Goal: Task Accomplishment & Management: Manage account settings

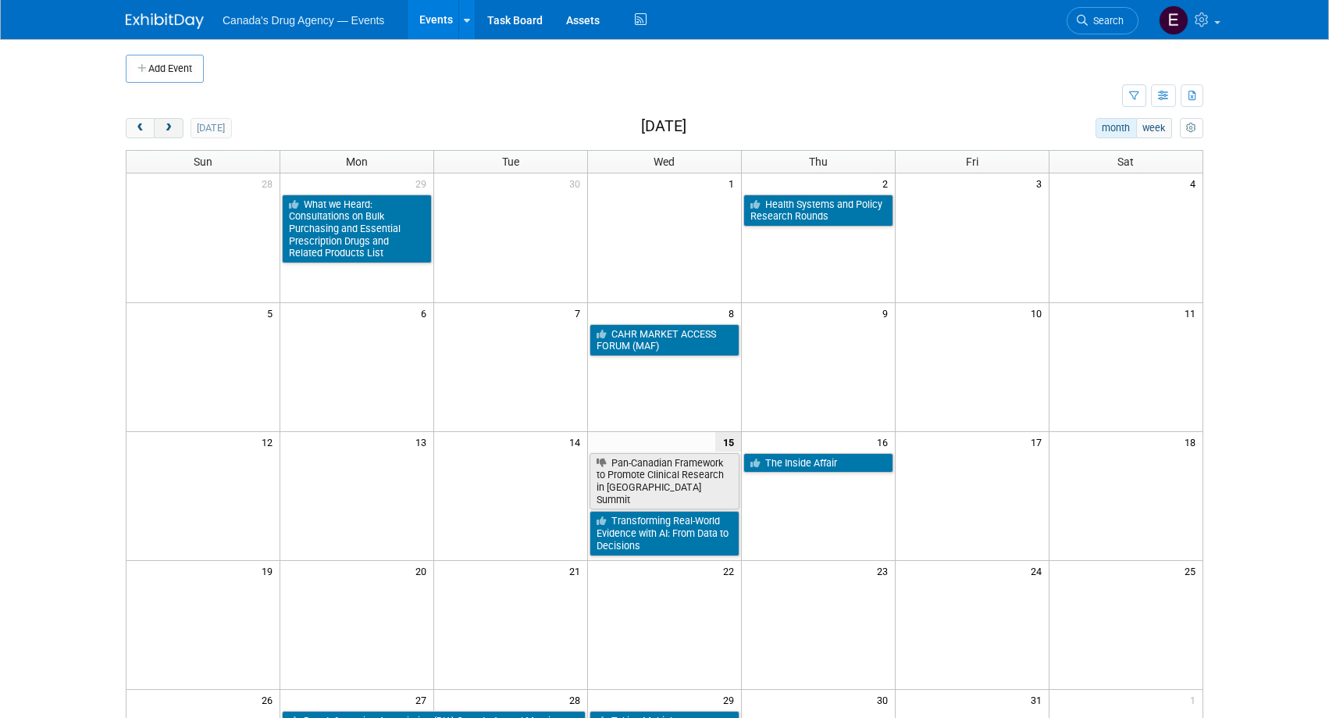
click at [169, 125] on span "next" at bounding box center [168, 128] width 12 height 10
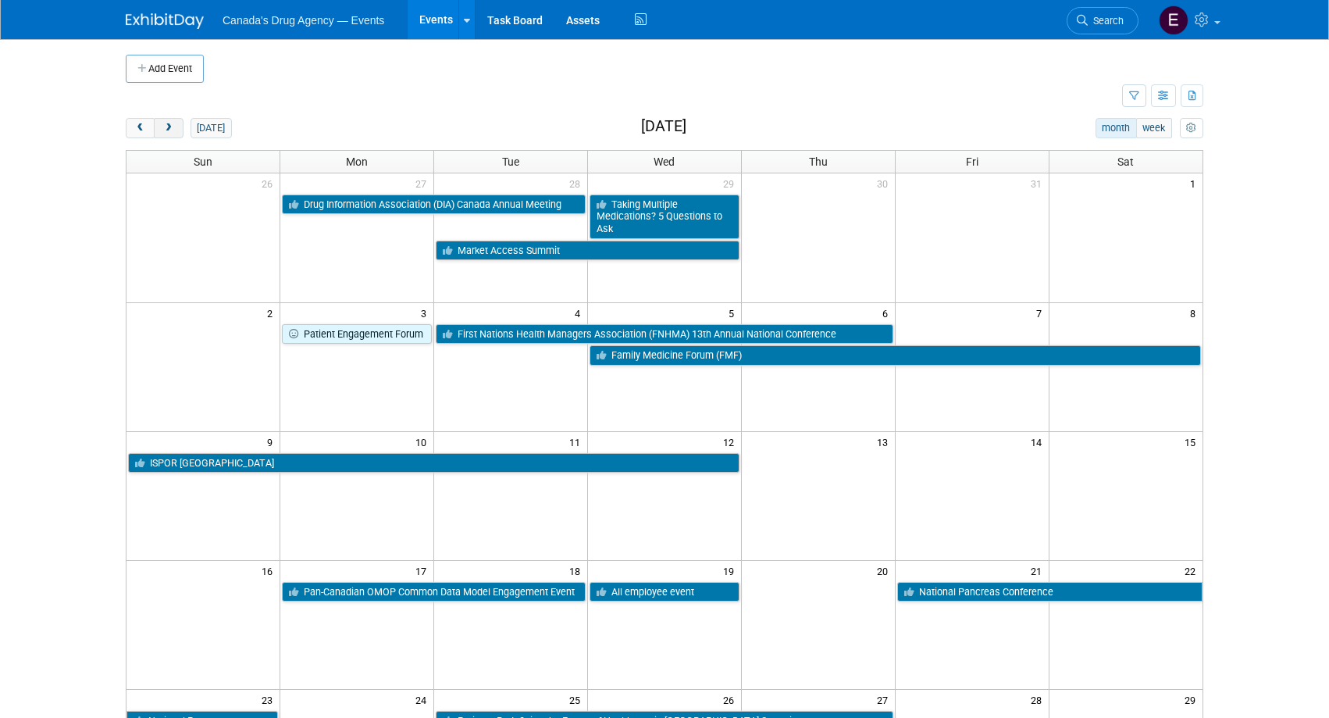
click at [169, 125] on span "next" at bounding box center [168, 128] width 12 height 10
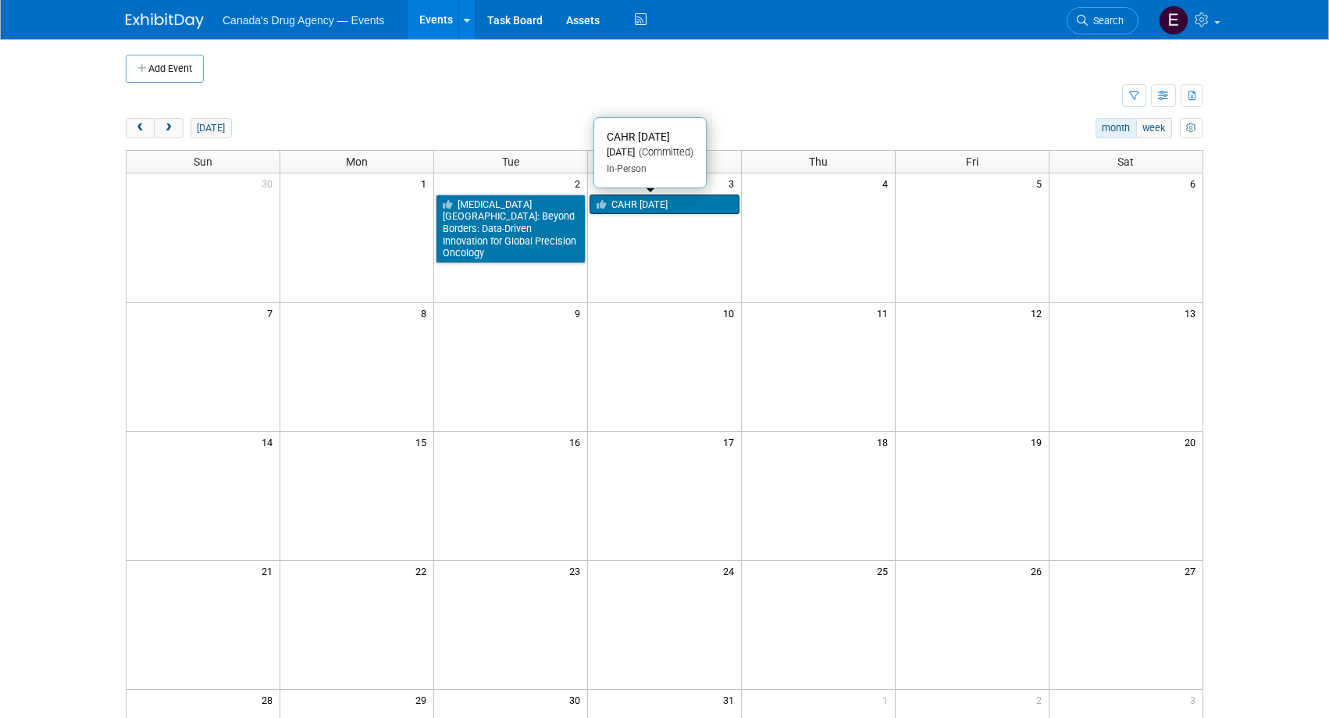
click at [661, 206] on link "CAHR [DATE]" at bounding box center [664, 204] width 150 height 20
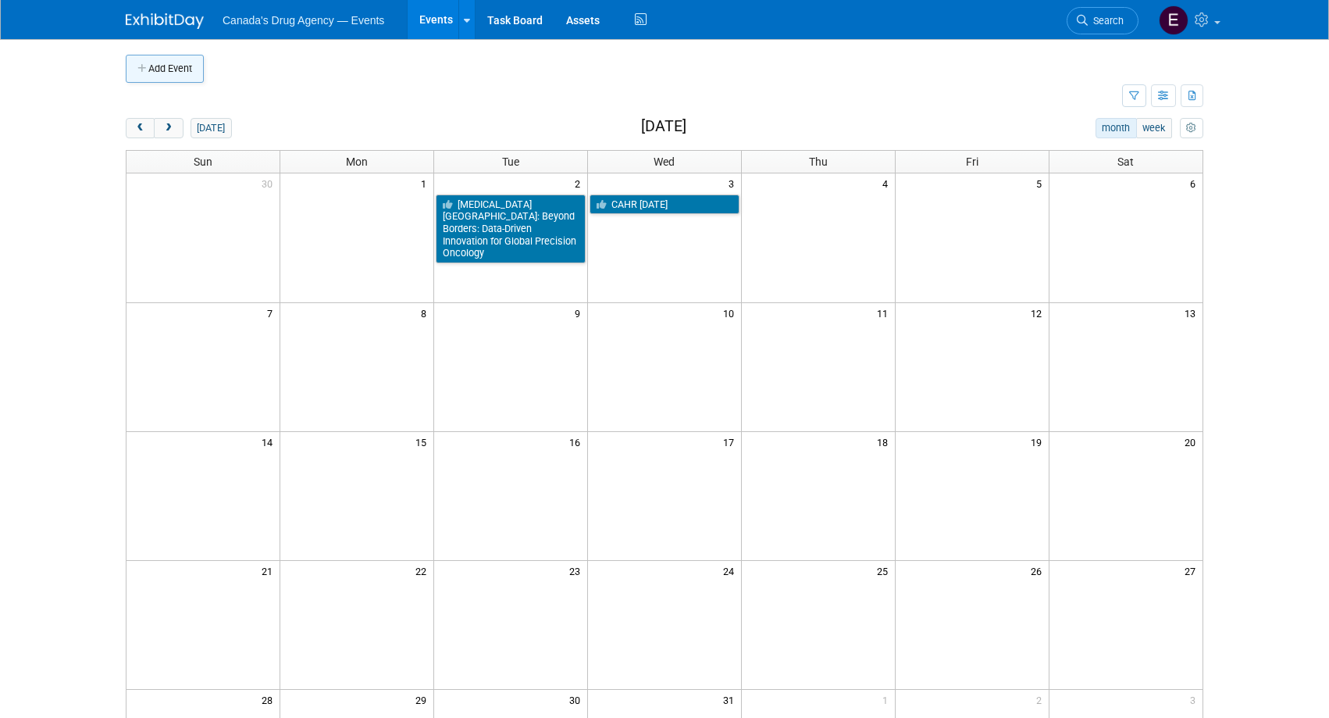
click at [141, 64] on icon "button" at bounding box center [142, 69] width 11 height 10
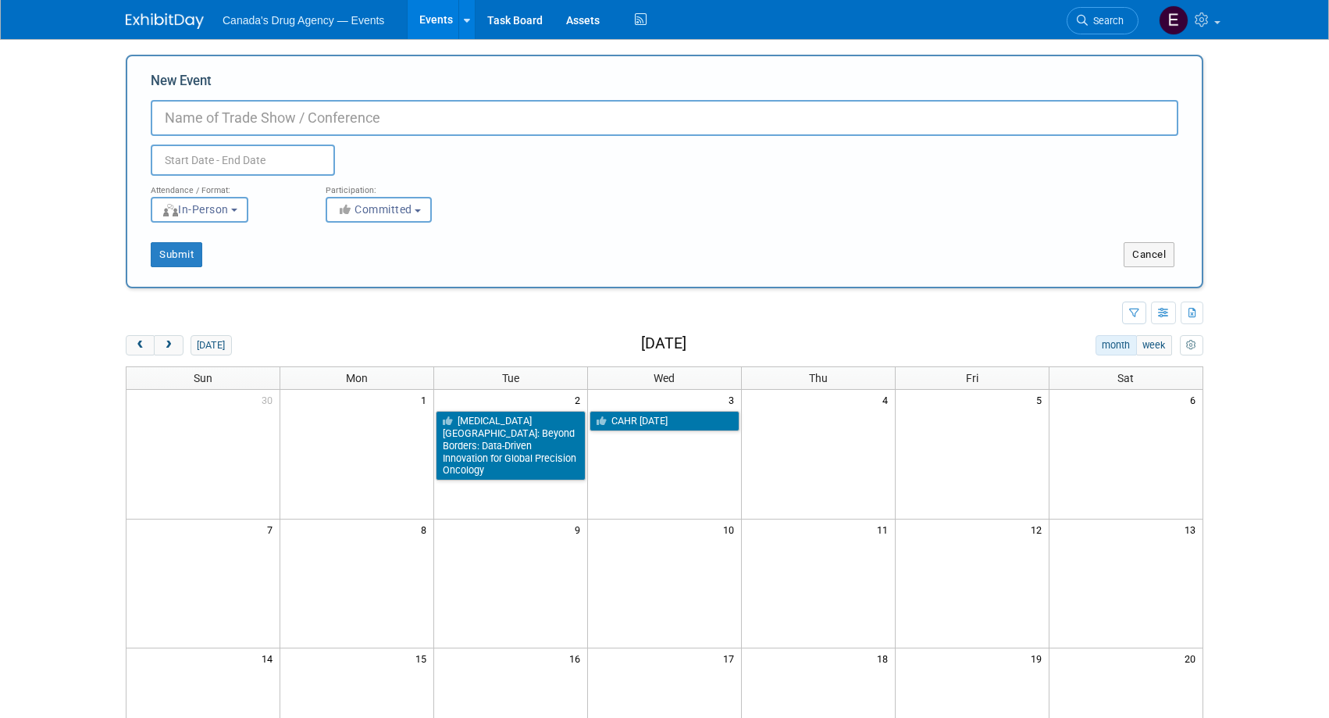
paste input "Beyond Borders: Data-Driven Innovation for Global Precision Oncology"
type input "Beyond Borders: Data-Driven Innovation for Global Precision Oncology"
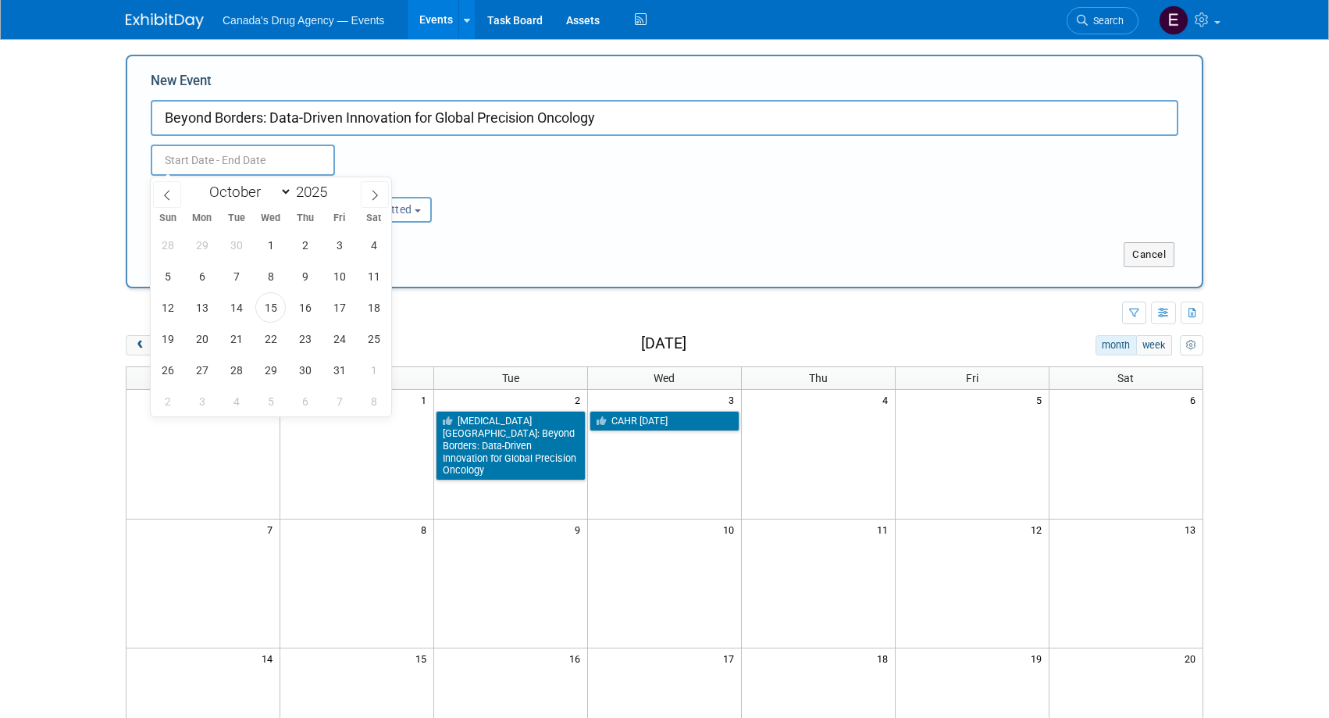
click at [210, 159] on input "text" at bounding box center [243, 159] width 184 height 31
click at [377, 196] on icon at bounding box center [374, 195] width 11 height 11
select select "11"
click at [230, 247] on span "2" at bounding box center [236, 245] width 30 height 30
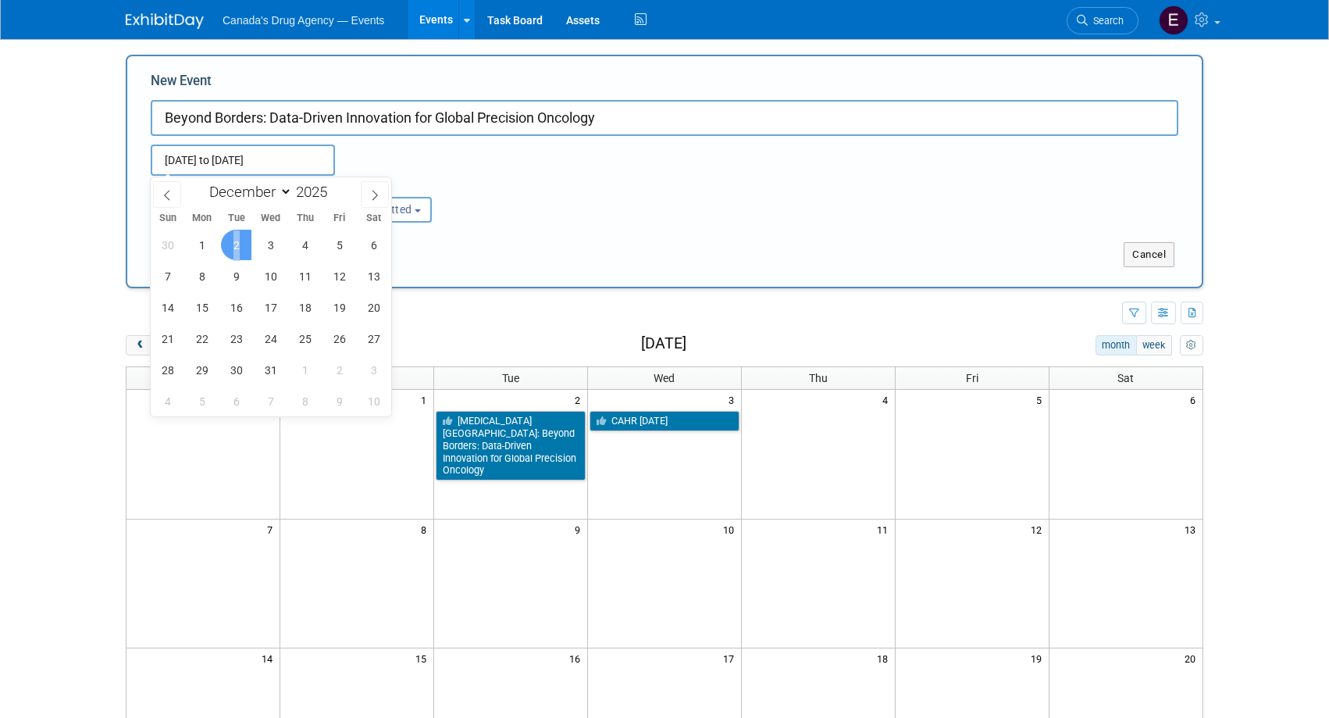
click at [230, 245] on span "2" at bounding box center [236, 245] width 30 height 30
type input "Dec 2, 2025 to Dec 2, 2025"
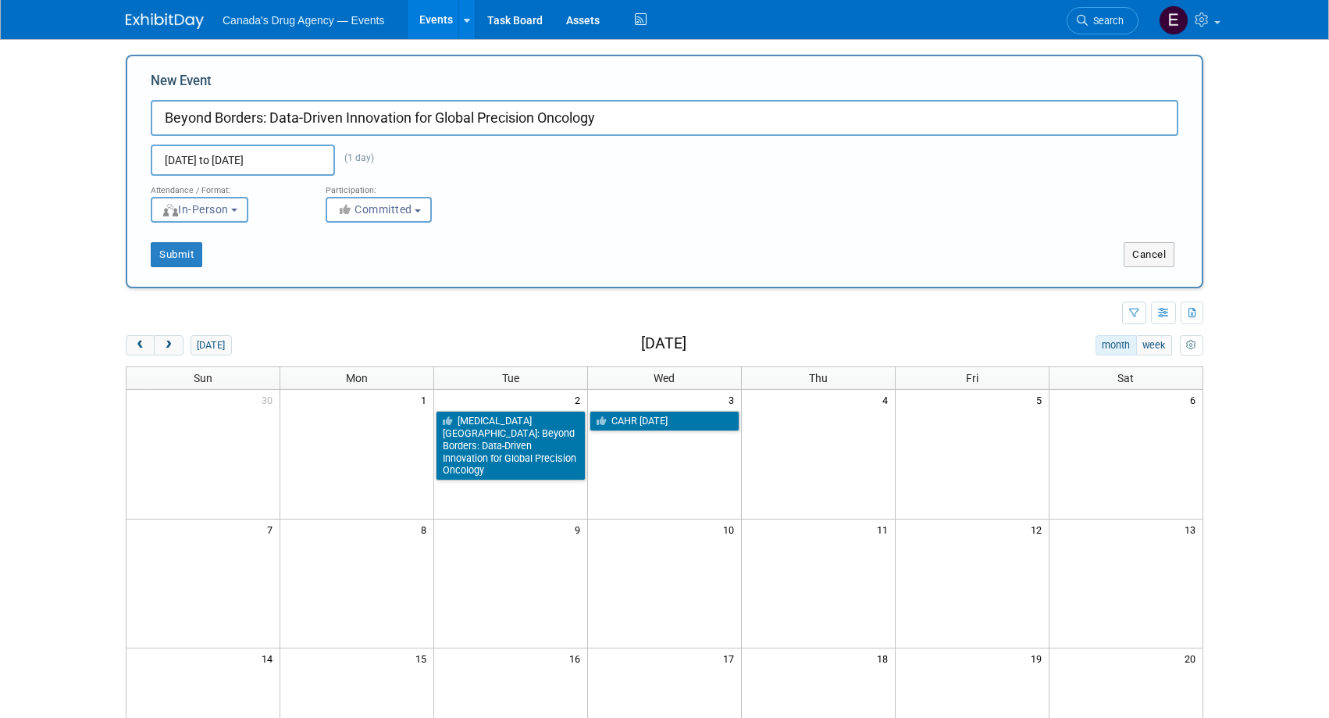
click at [224, 208] on span "In-Person" at bounding box center [195, 209] width 67 height 12
click at [214, 263] on label "Virtual" at bounding box center [204, 269] width 91 height 21
click at [166, 265] on input "Virtual" at bounding box center [160, 270] width 10 height 10
select select "2"
drag, startPoint x: 166, startPoint y: 260, endPoint x: 986, endPoint y: 250, distance: 819.8
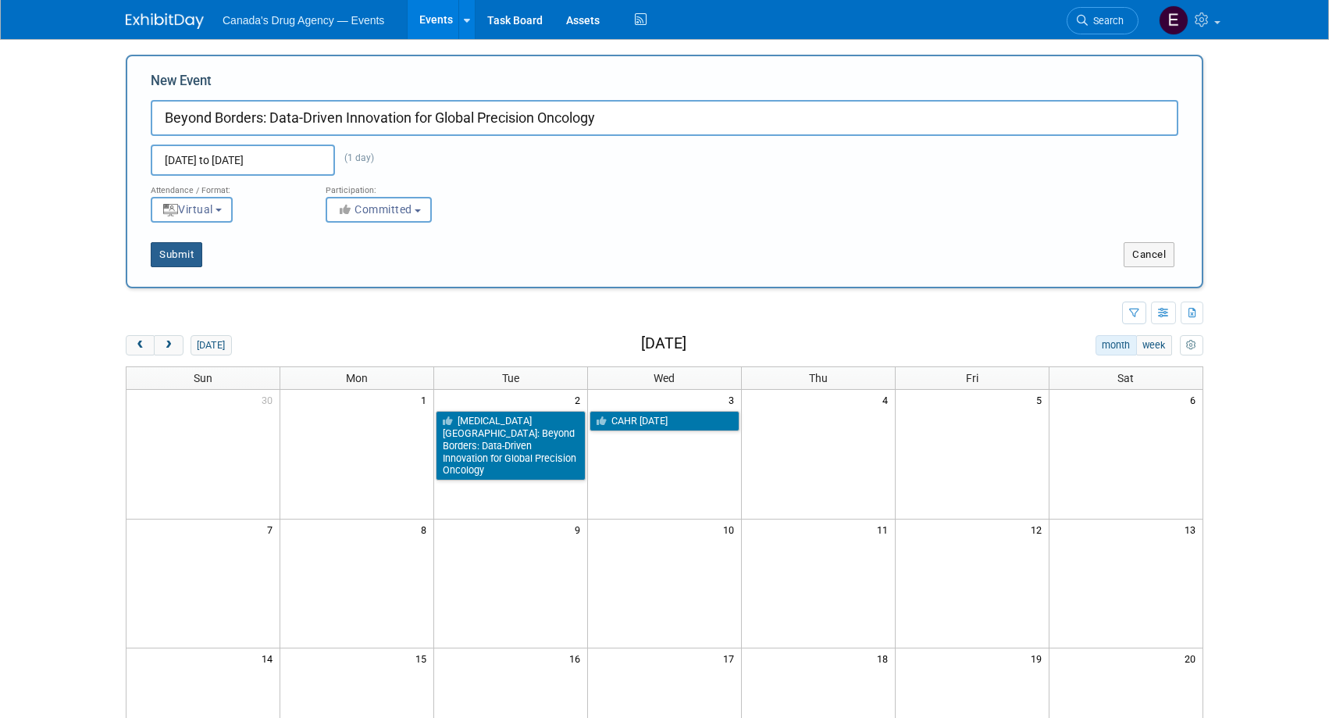
click at [173, 259] on button "Submit" at bounding box center [177, 254] width 52 height 25
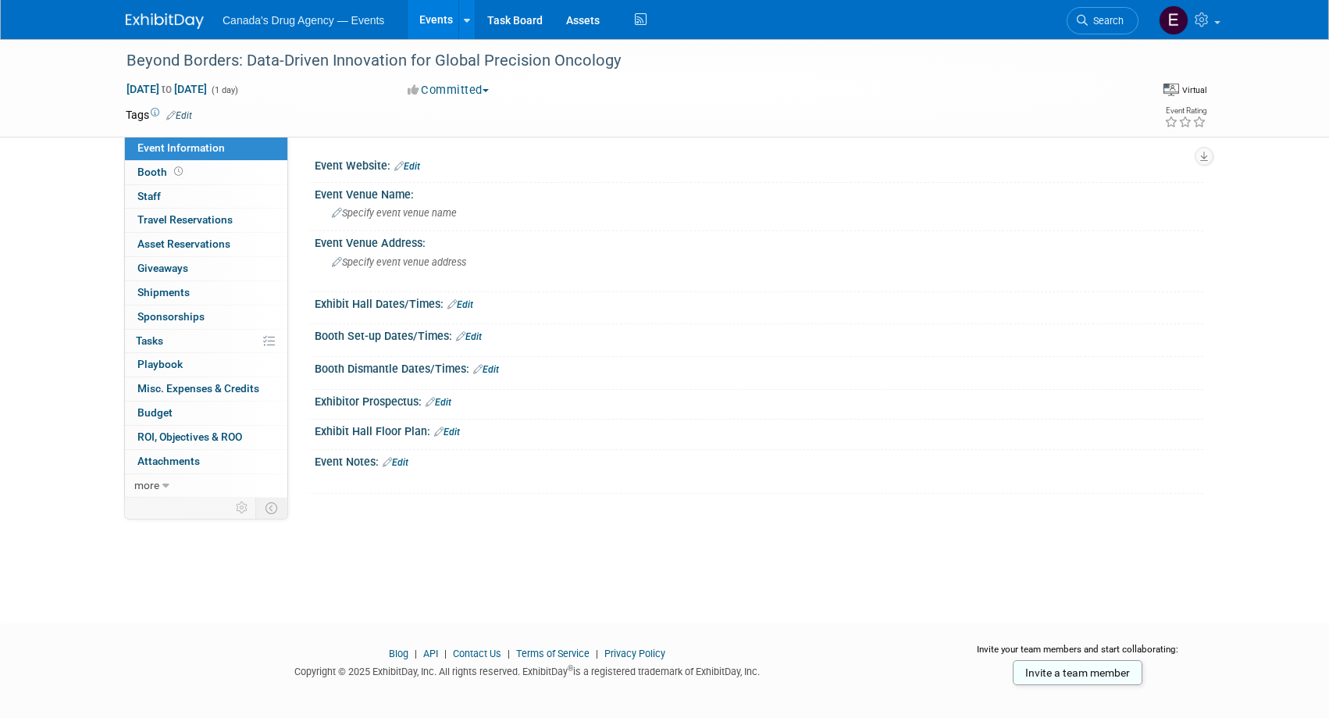
click at [75, 594] on div "Beyond Borders: Data-Driven Innovation for Global Precision Oncology [DATE] to …" at bounding box center [664, 317] width 1329 height 556
click at [165, 9] on link at bounding box center [174, 13] width 97 height 12
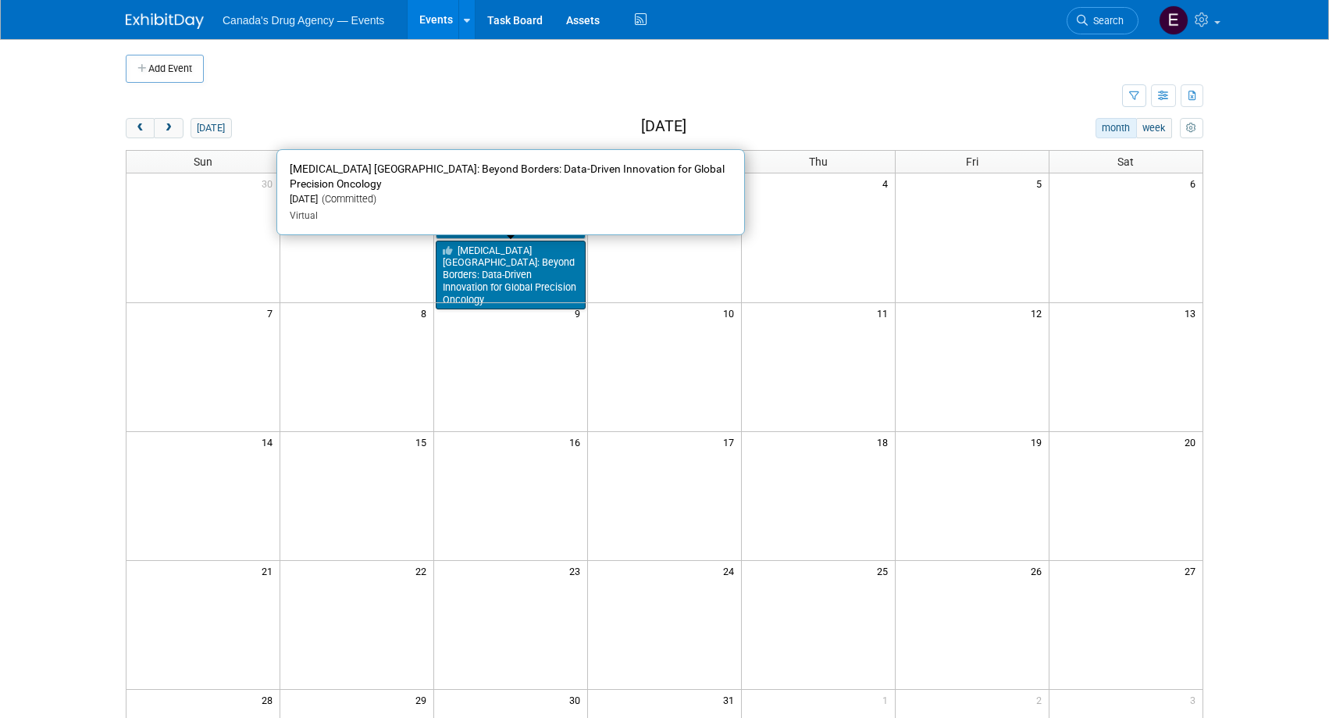
click at [500, 273] on link "[MEDICAL_DATA] [GEOGRAPHIC_DATA]: Beyond Borders: Data-Driven Innovation for Gl…" at bounding box center [511, 274] width 150 height 69
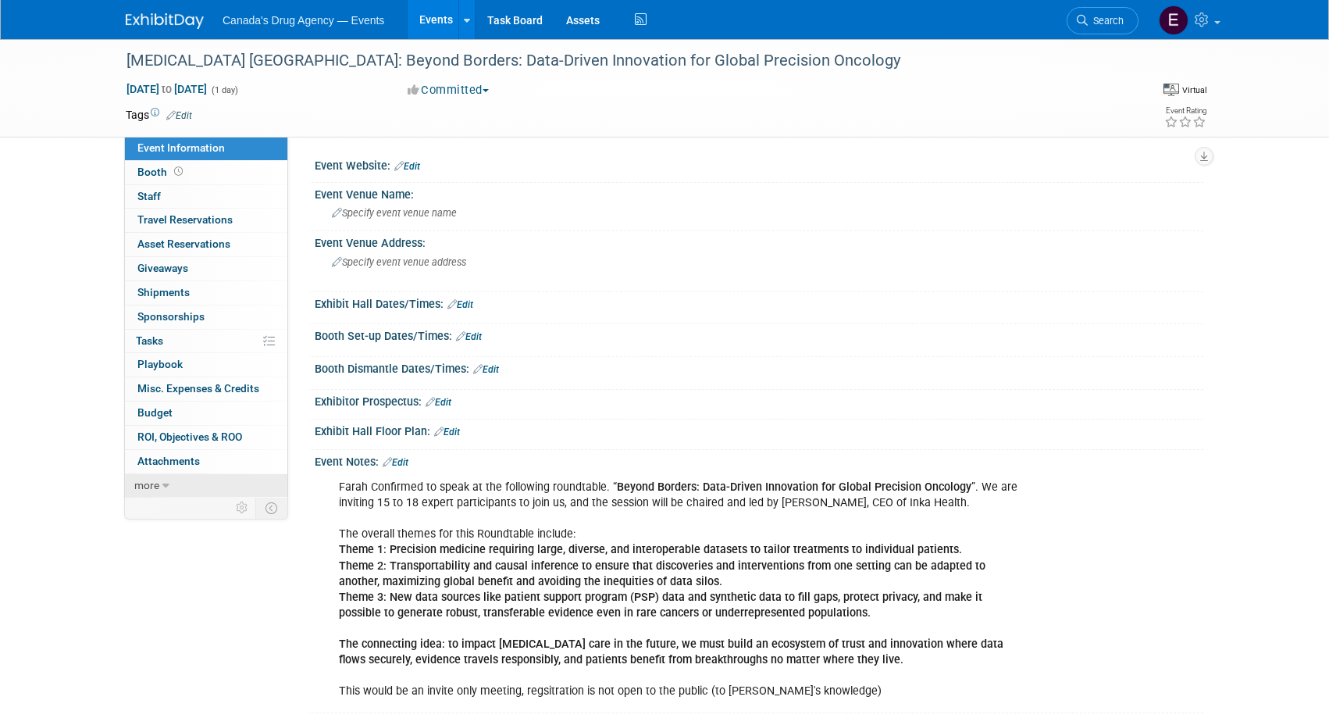
click at [144, 483] on span "more" at bounding box center [146, 485] width 25 height 12
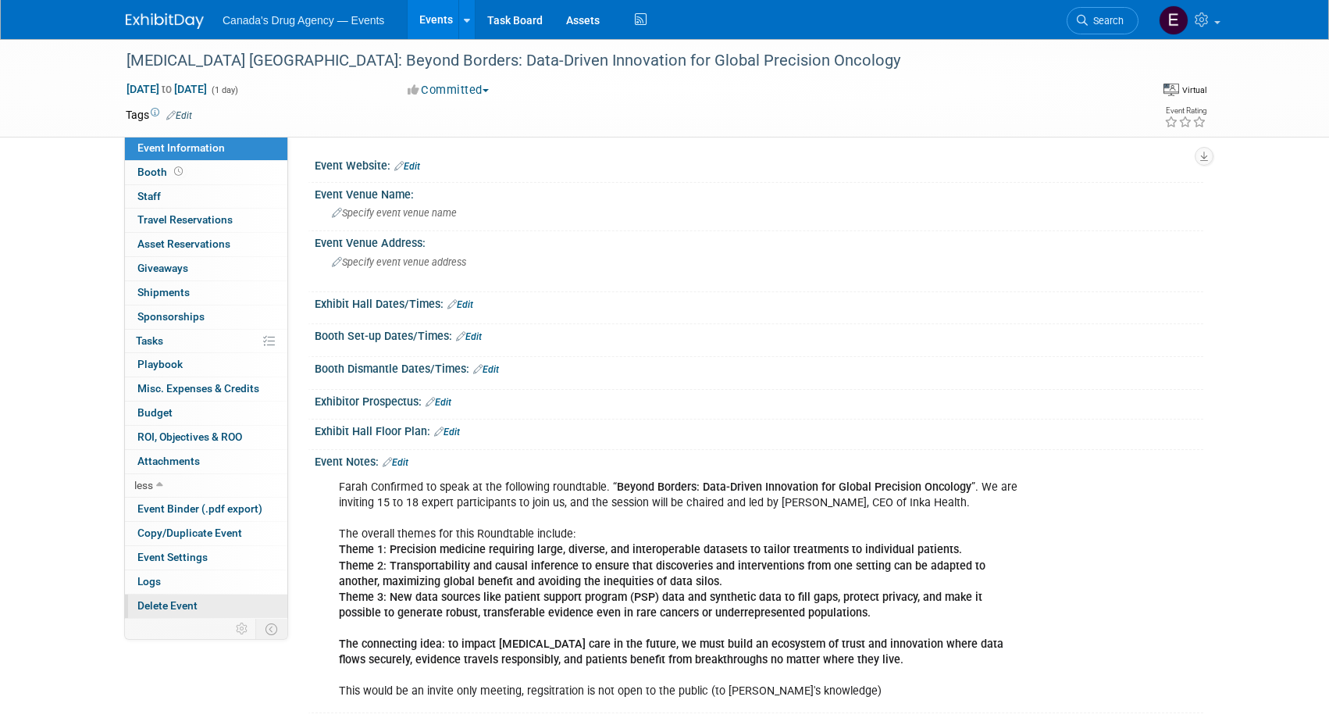
click at [176, 601] on span "Delete Event" at bounding box center [167, 605] width 60 height 12
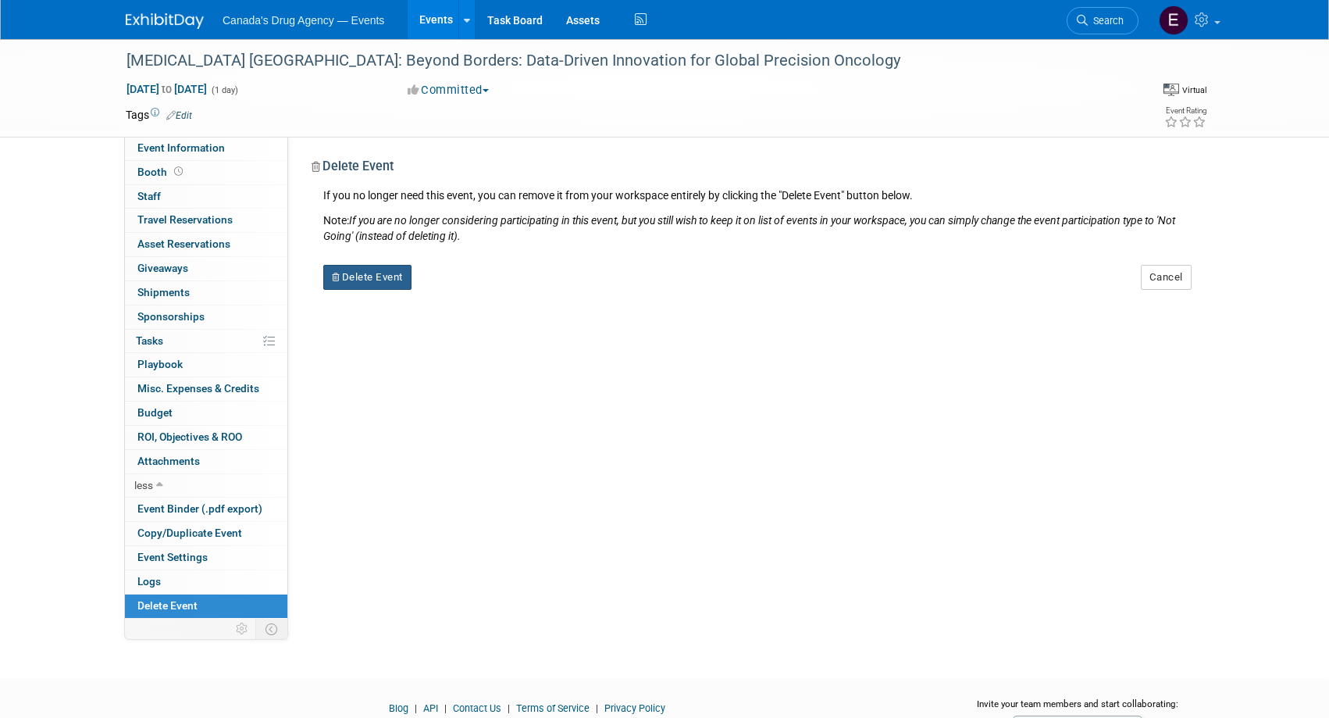
drag, startPoint x: 391, startPoint y: 282, endPoint x: 906, endPoint y: 290, distance: 514.6
click at [396, 282] on button "Delete Event" at bounding box center [367, 277] width 88 height 25
click at [389, 382] on div "Event Website: Edit Event Venue Name: Specify event venue name Event Venue Addr…" at bounding box center [745, 378] width 915 height 482
drag, startPoint x: 148, startPoint y: 130, endPoint x: 160, endPoint y: 148, distance: 21.9
click at [148, 130] on div "Tags Edit Event Rating" at bounding box center [666, 118] width 1105 height 27
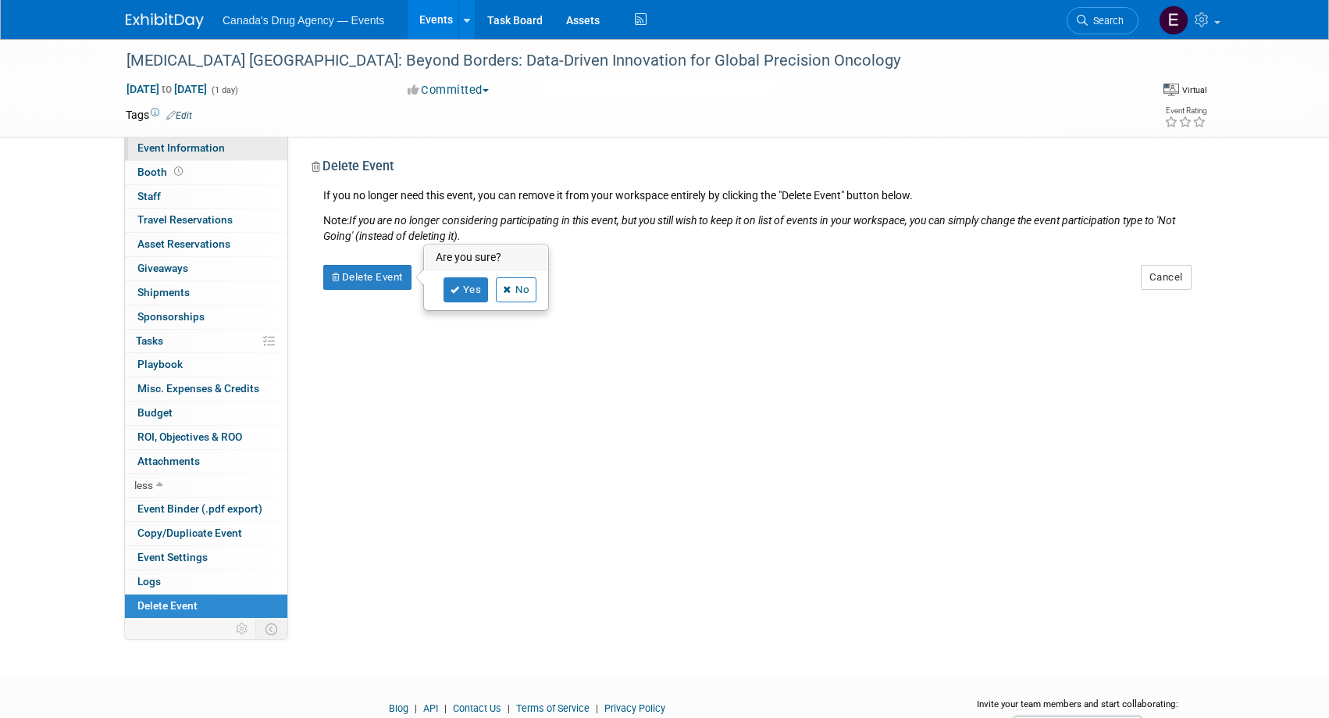
click at [161, 148] on span "Event Information" at bounding box center [180, 147] width 87 height 12
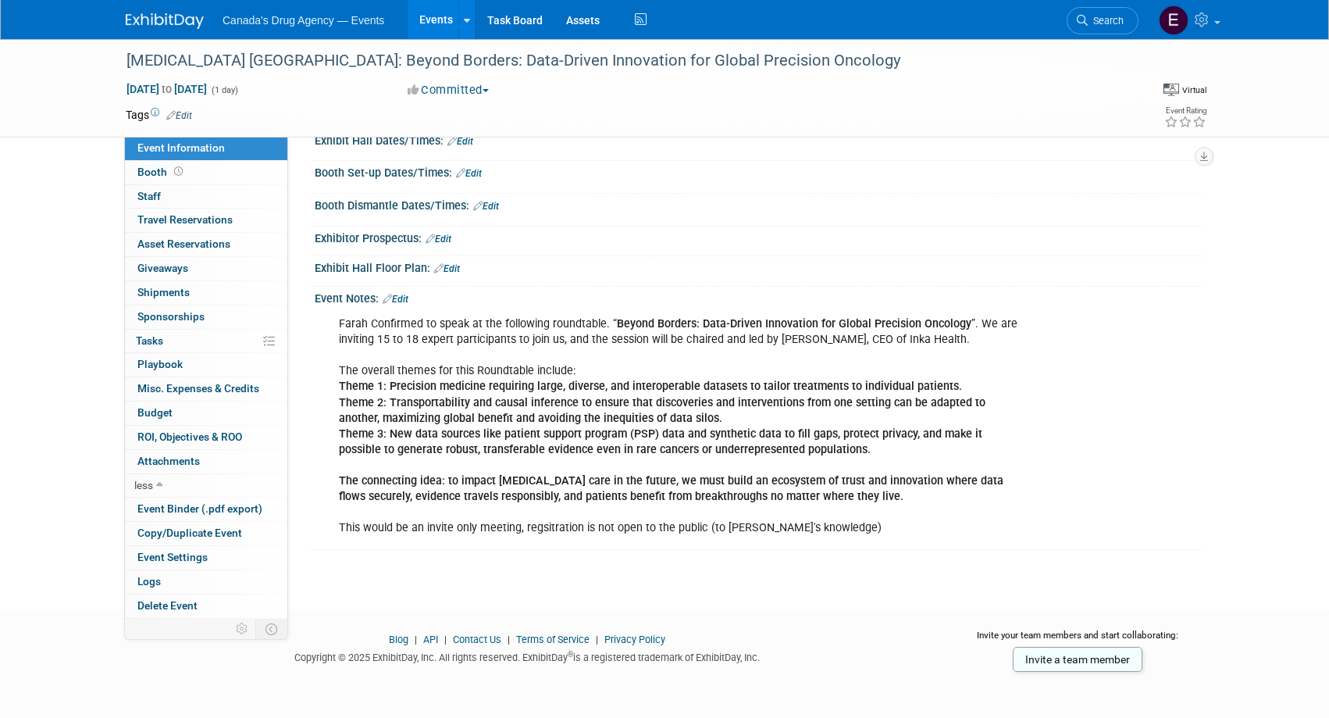
scroll to position [164, 0]
drag, startPoint x: 173, startPoint y: 27, endPoint x: 486, endPoint y: 65, distance: 314.6
click at [173, 27] on img at bounding box center [165, 21] width 78 height 16
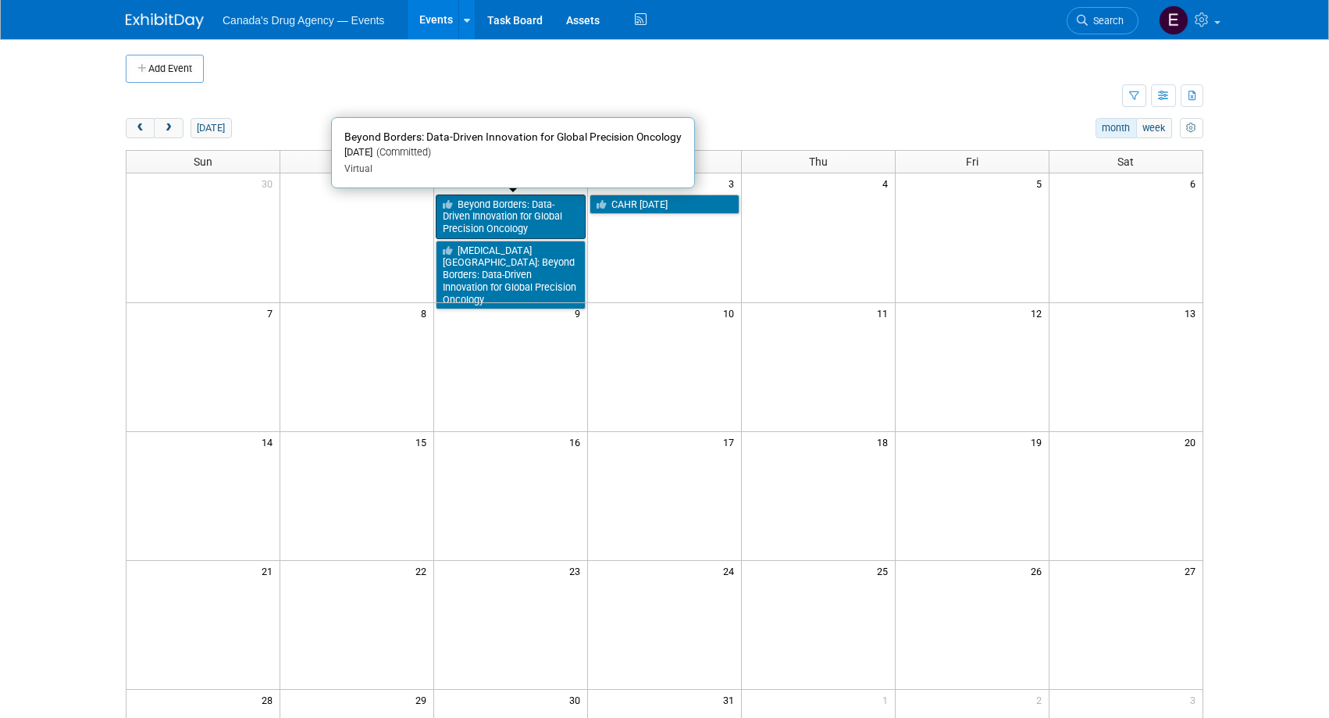
click at [471, 219] on link "Beyond Borders: Data-Driven Innovation for Global Precision Oncology" at bounding box center [511, 216] width 150 height 45
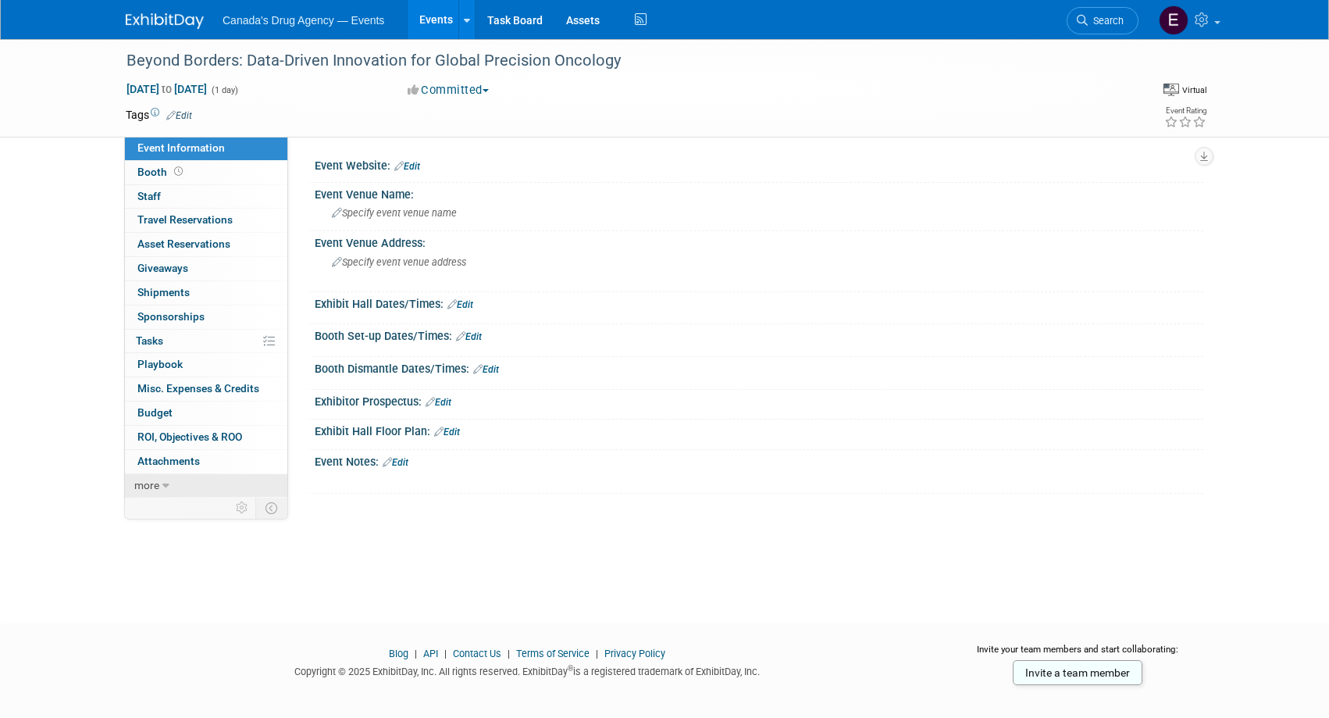
click at [158, 488] on span "more" at bounding box center [146, 485] width 25 height 12
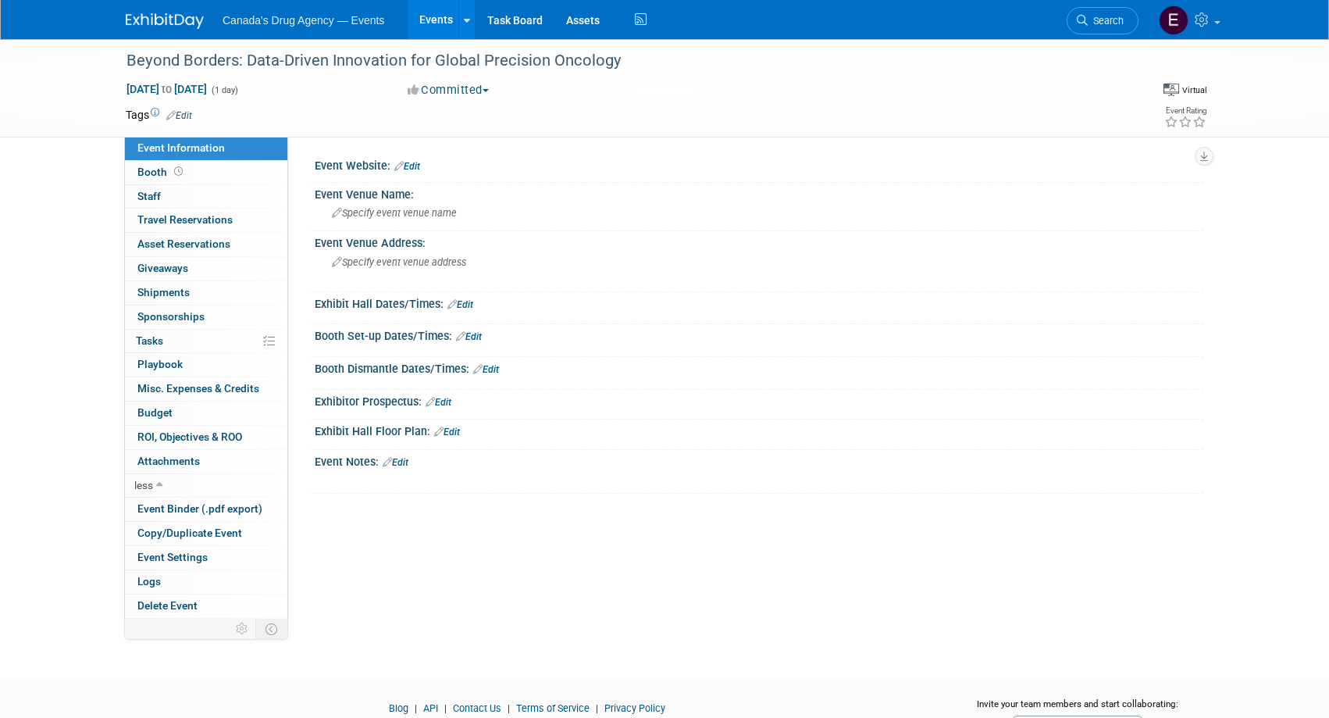
drag, startPoint x: 161, startPoint y: 603, endPoint x: 585, endPoint y: 463, distance: 446.4
click at [161, 602] on span "Delete Event" at bounding box center [167, 605] width 60 height 12
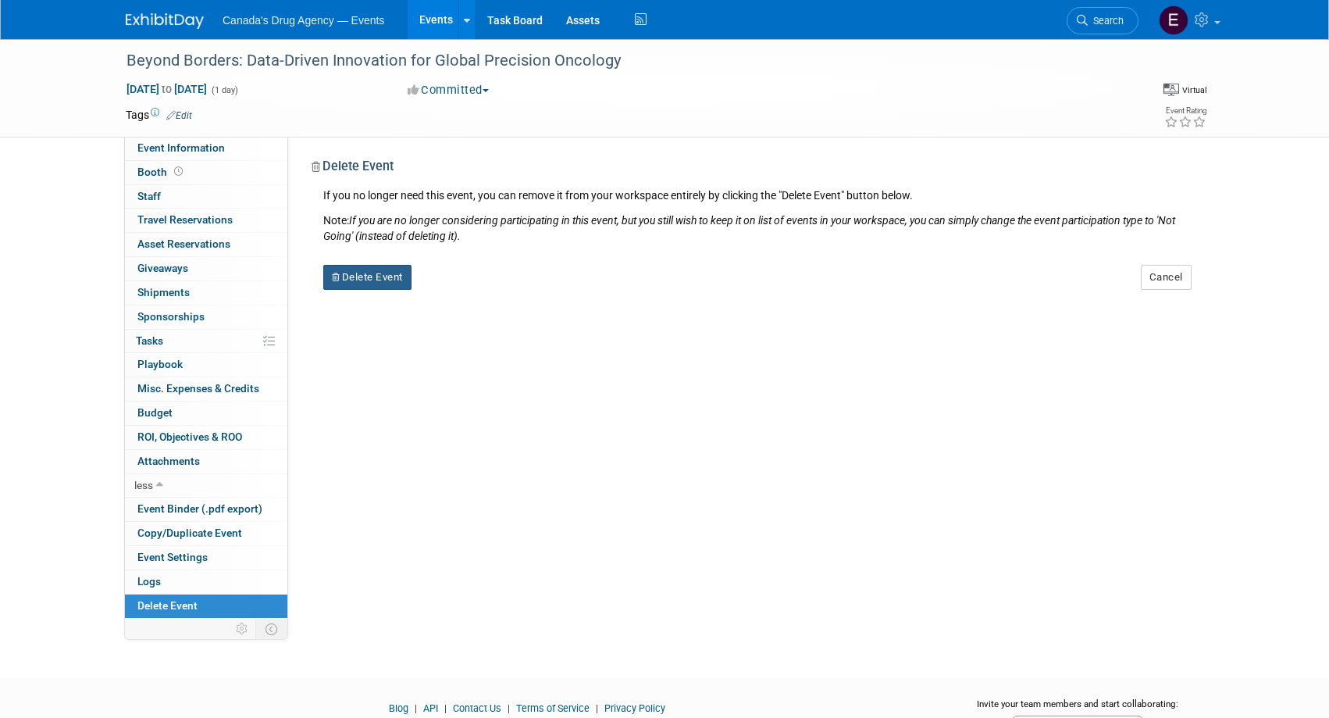
click at [352, 277] on button "Delete Event" at bounding box center [367, 277] width 88 height 25
click at [472, 292] on link "Yes" at bounding box center [465, 289] width 45 height 25
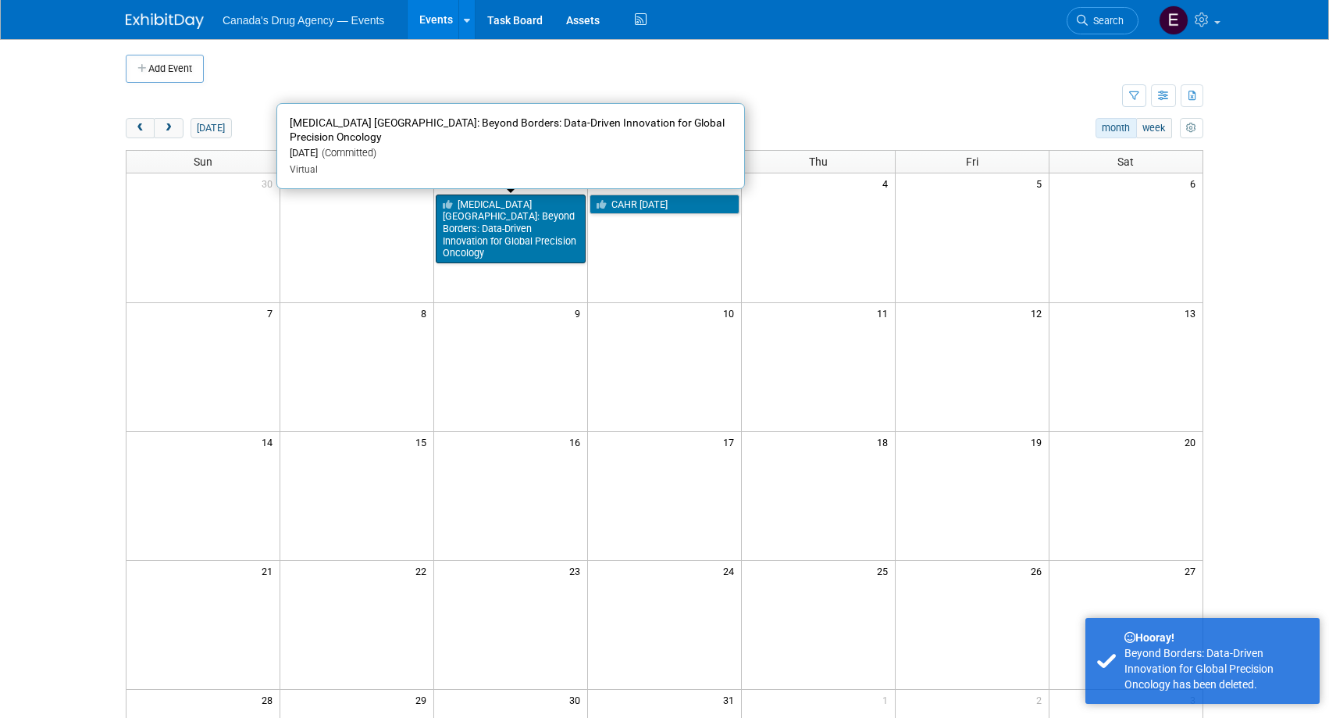
click at [476, 220] on link "[MEDICAL_DATA] [GEOGRAPHIC_DATA]: Beyond Borders: Data-Driven Innovation for Gl…" at bounding box center [511, 228] width 150 height 69
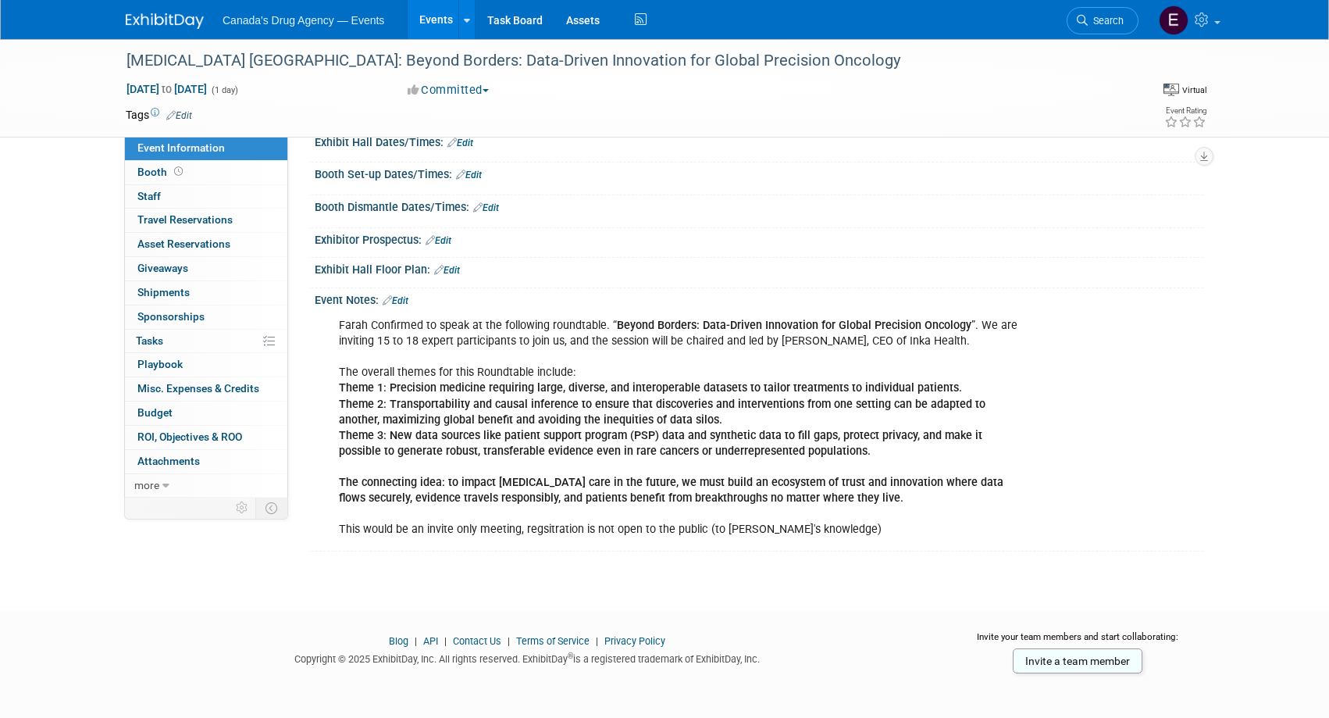
scroll to position [164, 0]
click at [665, 429] on b "Theme 3: New data sources like patient support program (PSP) data and synthetic…" at bounding box center [660, 440] width 643 height 29
click at [572, 422] on b "Theme 2: Transportability and causal inference to ensure that discoveries and i…" at bounding box center [662, 409] width 646 height 29
click at [561, 504] on div "Farah Confirmed to speak at the following roundtable. “ Beyond Borders: Data-Dr…" at bounding box center [679, 425] width 703 height 235
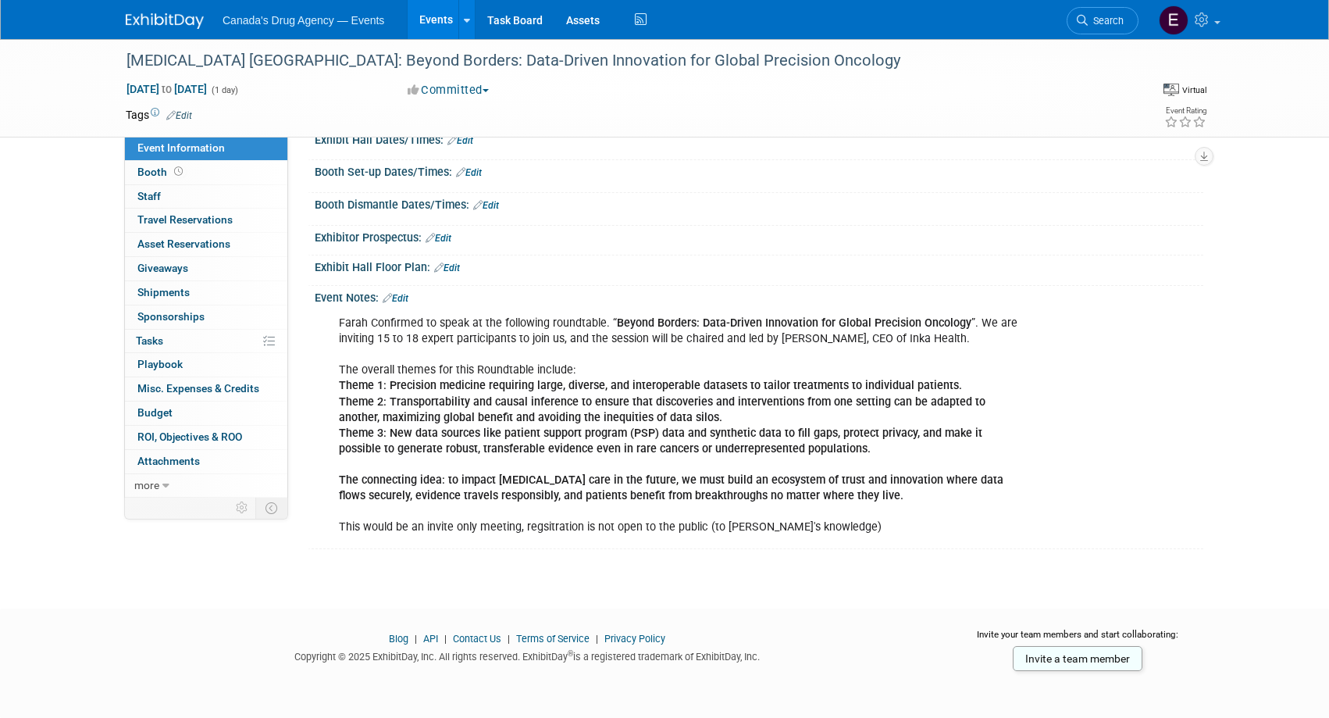
click at [394, 283] on div "Exhibit Hall Floor Plan: Edit" at bounding box center [756, 270] width 896 height 30
click at [407, 301] on link "Edit" at bounding box center [396, 298] width 26 height 11
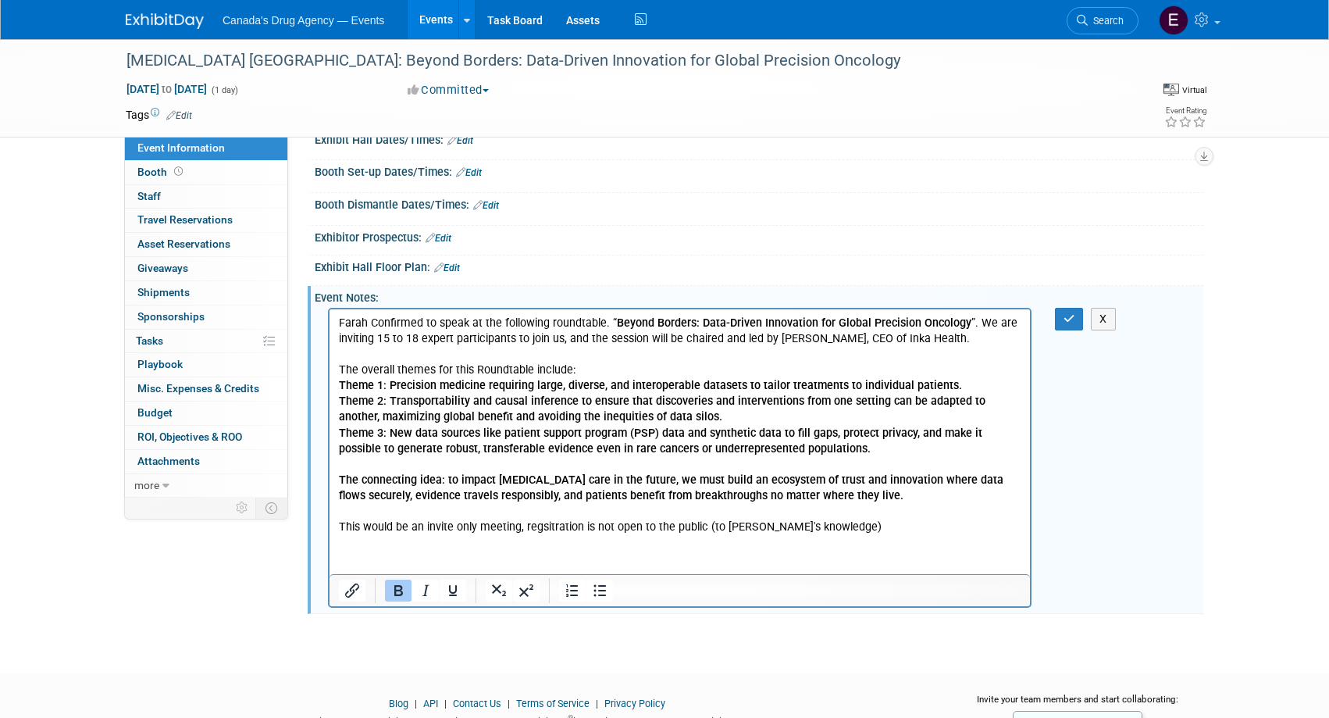
scroll to position [0, 0]
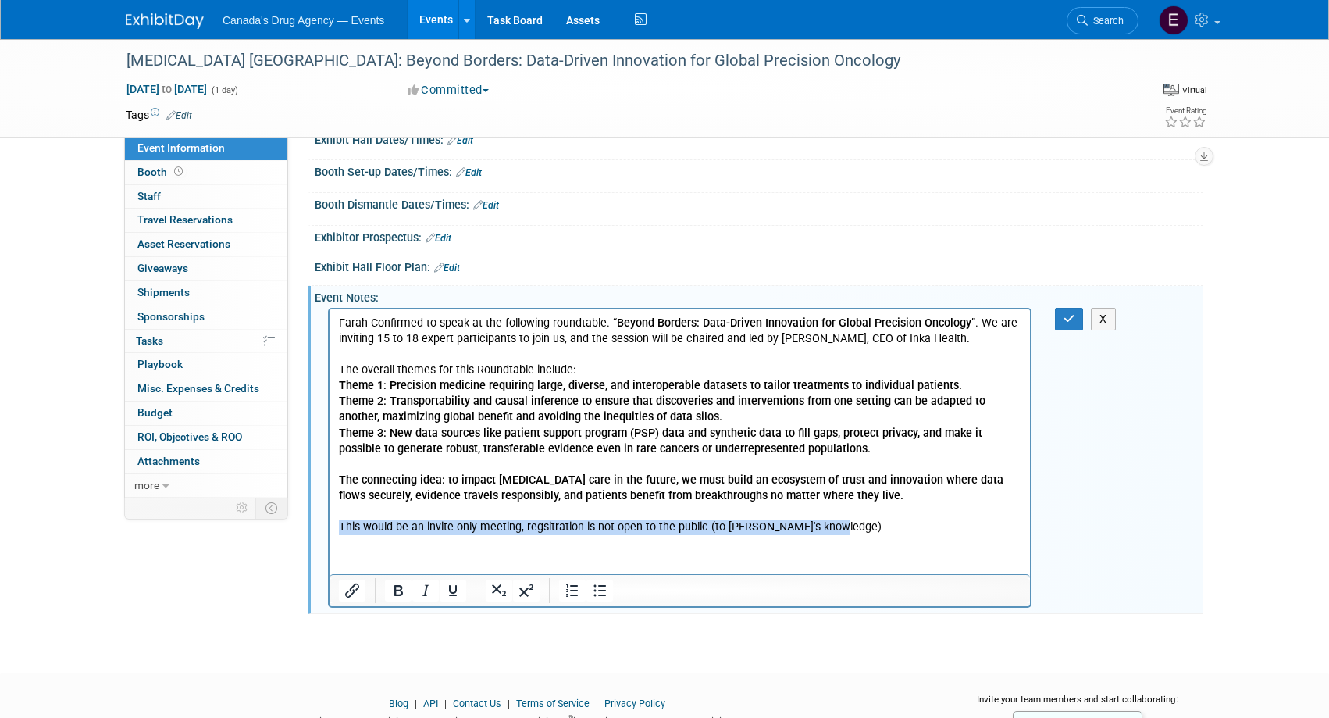
drag, startPoint x: 843, startPoint y: 526, endPoint x: 322, endPoint y: 524, distance: 521.5
click at [329, 524] on html "Farah Confirmed to speak at the following roundtable. “ Beyond Borders: Data-Dr…" at bounding box center [679, 422] width 700 height 226
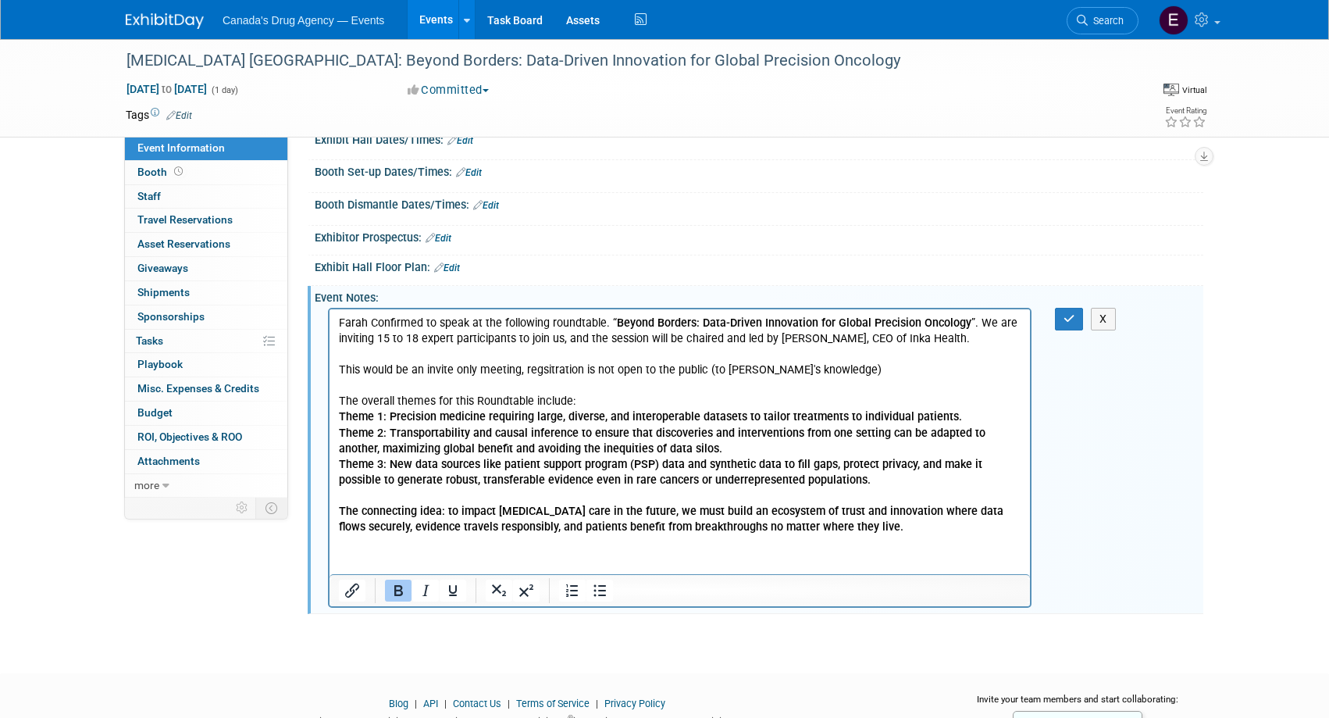
drag, startPoint x: 595, startPoint y: 418, endPoint x: 614, endPoint y: 408, distance: 21.3
click at [596, 418] on b "Theme 1: Precision medicine requiring large, diverse, and interoperable dataset…" at bounding box center [650, 416] width 623 height 13
drag, startPoint x: 854, startPoint y: 372, endPoint x: 707, endPoint y: 374, distance: 147.6
click at [707, 374] on p "This would be an invite only meeting, regsitration is not open to the public (t…" at bounding box center [680, 370] width 682 height 16
click at [1062, 324] on button "button" at bounding box center [1069, 319] width 29 height 23
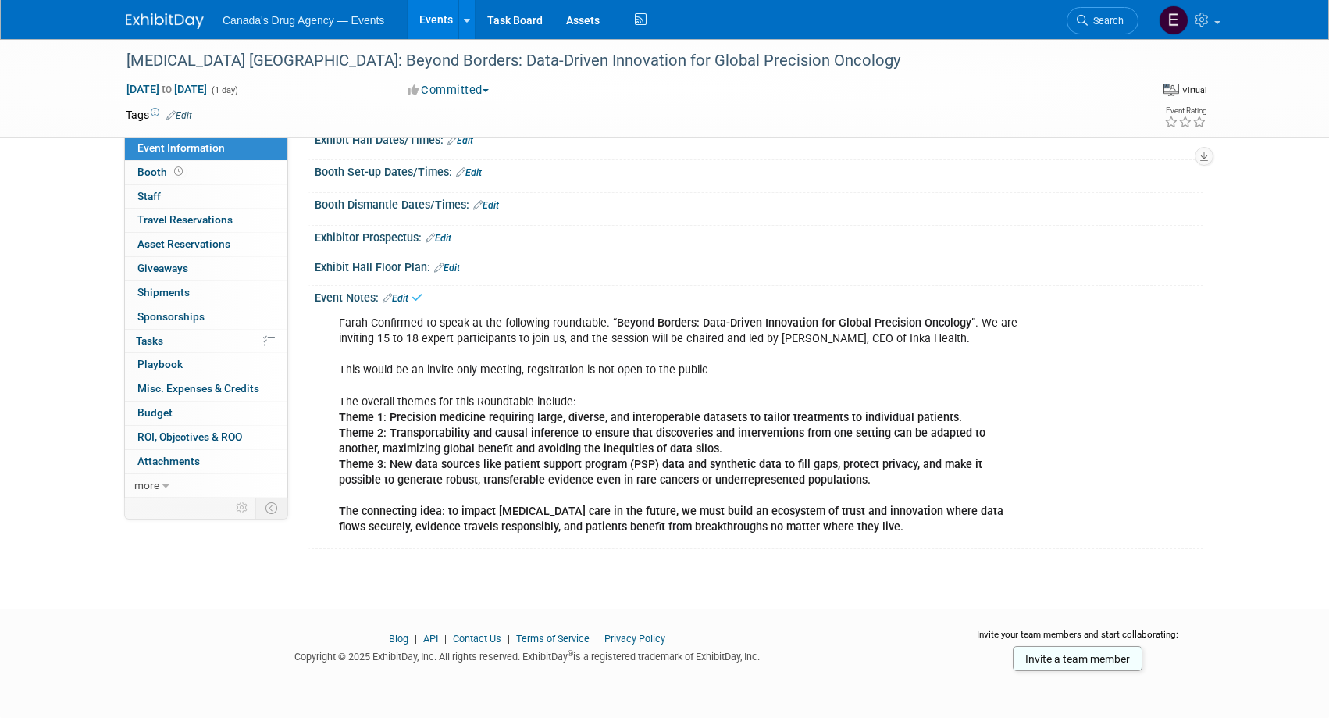
click at [766, 500] on div "Farah Confirmed to speak at the following roundtable. “ Beyond Borders: Data-Dr…" at bounding box center [679, 425] width 703 height 235
drag, startPoint x: 94, startPoint y: 654, endPoint x: 13, endPoint y: 390, distance: 276.6
click at [94, 654] on div "Blog | API | Contact Us | Terms of Service | Privacy Policy Copyright © 2025 Ex…" at bounding box center [664, 643] width 1329 height 62
click at [162, 30] on div "Canada's Drug Agency — Events Events Add Event Bulk Upload Events Shareable Eve…" at bounding box center [664, 19] width 1077 height 39
click at [160, 13] on img at bounding box center [165, 21] width 78 height 16
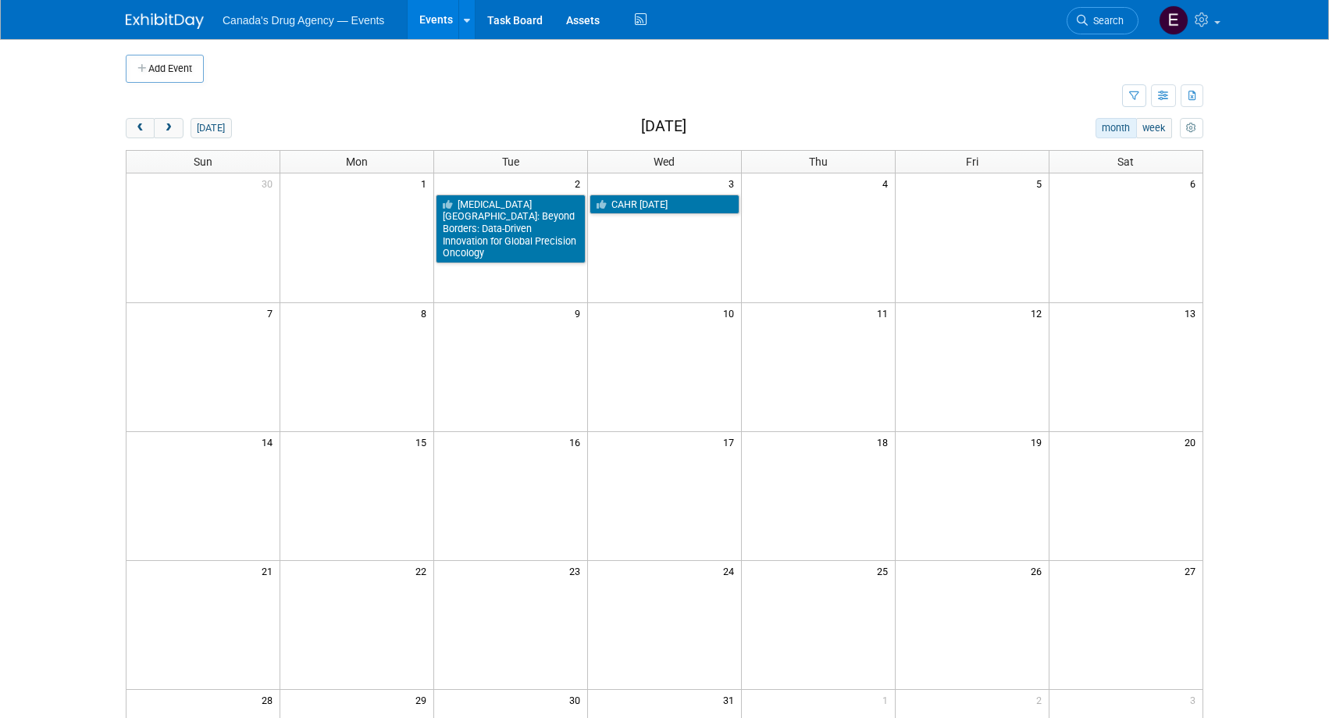
click at [176, 52] on div "Add Event" at bounding box center [664, 61] width 1077 height 44
click at [176, 61] on button "Add Event" at bounding box center [165, 69] width 78 height 28
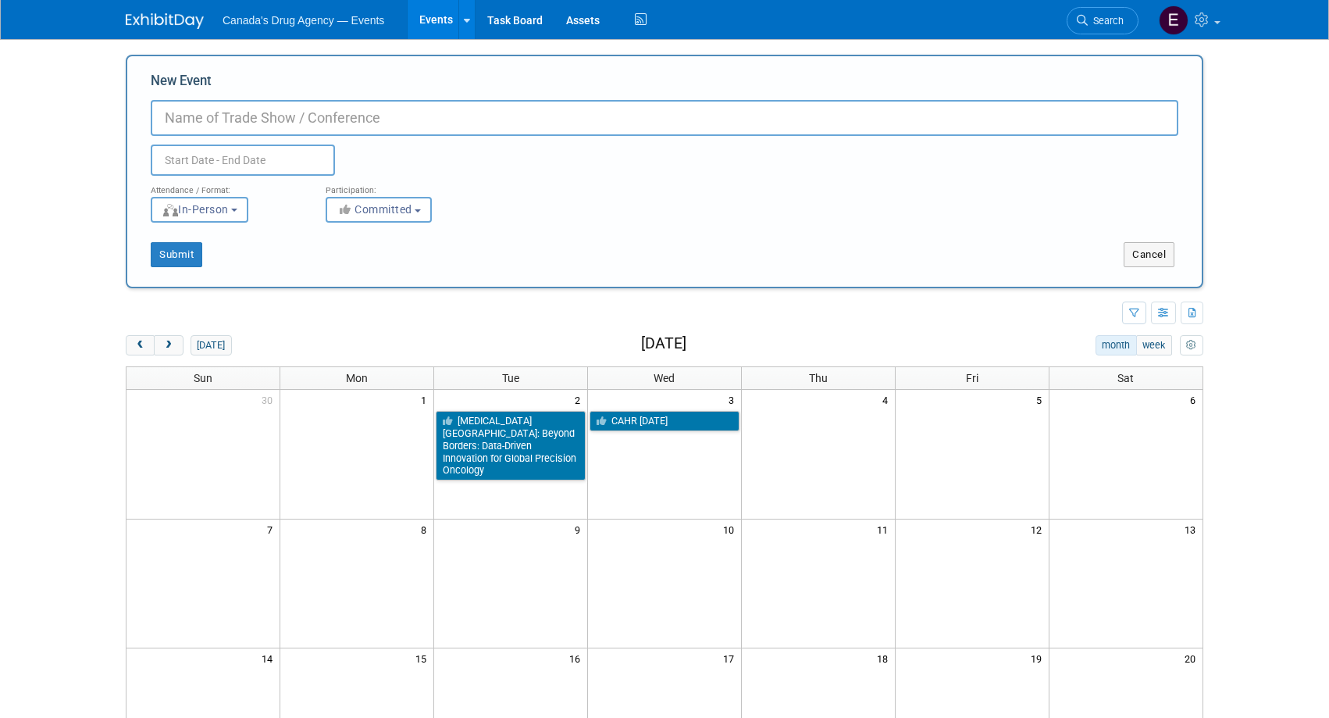
click at [197, 117] on input "New Event" at bounding box center [664, 118] width 1027 height 36
paste input "Strategy Institute’s Data Analytics for Healthcare Summit"
type input "Strategy Institute’s Data Analytics for Healthcare Summit"
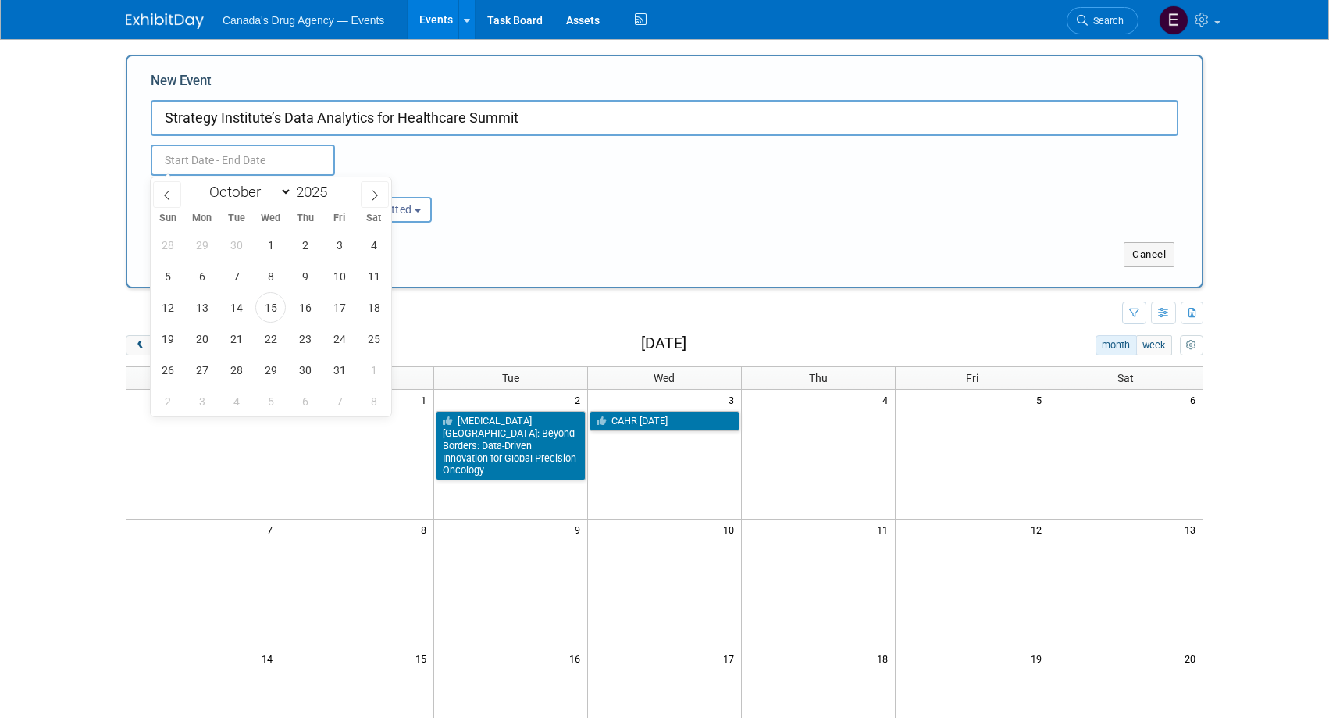
click at [173, 162] on input "text" at bounding box center [243, 159] width 184 height 31
click at [372, 187] on span at bounding box center [375, 194] width 28 height 27
select select "11"
click at [227, 283] on span "9" at bounding box center [236, 276] width 30 height 30
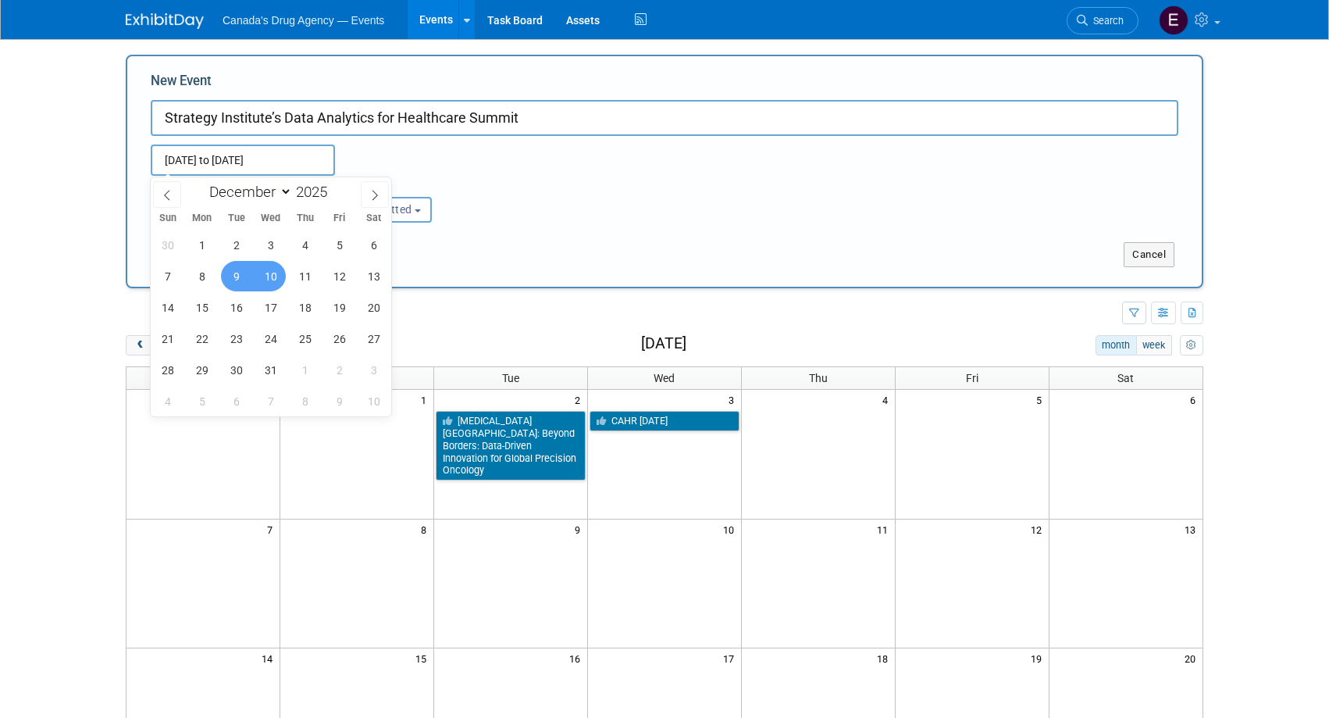
click at [267, 283] on span "10" at bounding box center [270, 276] width 30 height 30
type input "[DATE] to [DATE]"
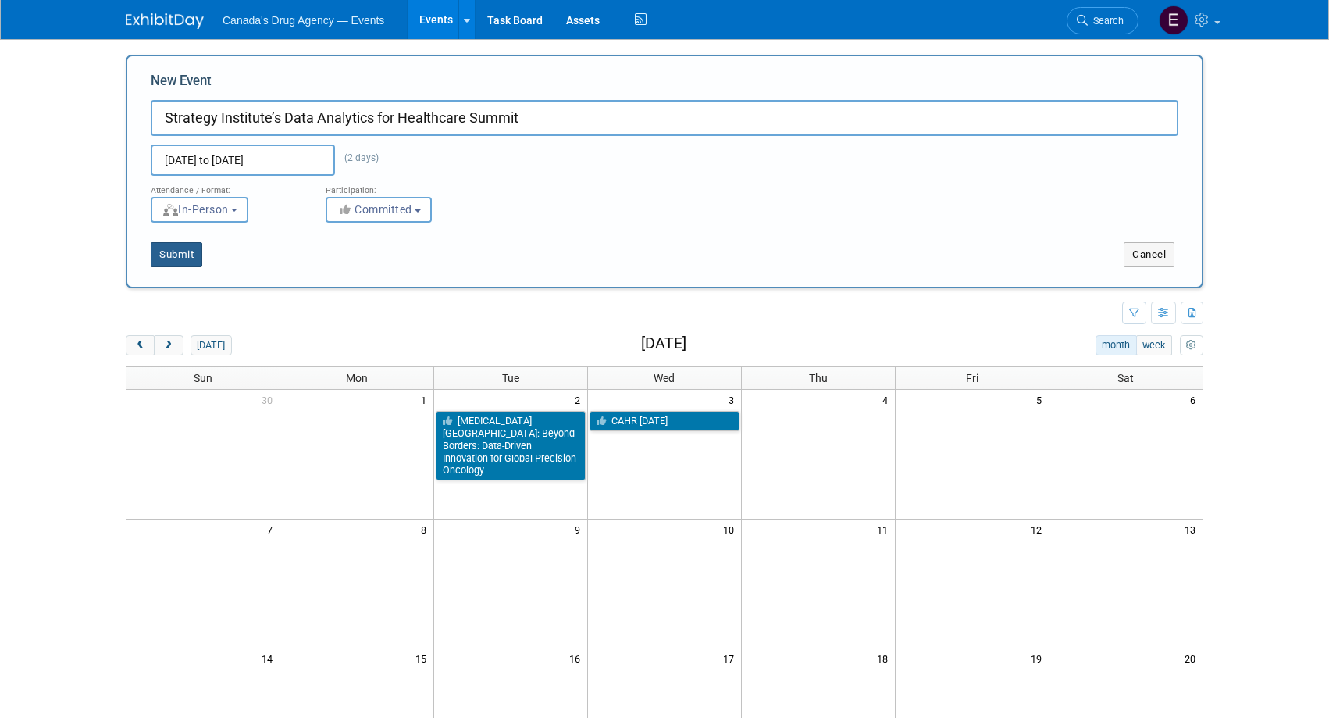
click at [170, 256] on button "Submit" at bounding box center [177, 254] width 52 height 25
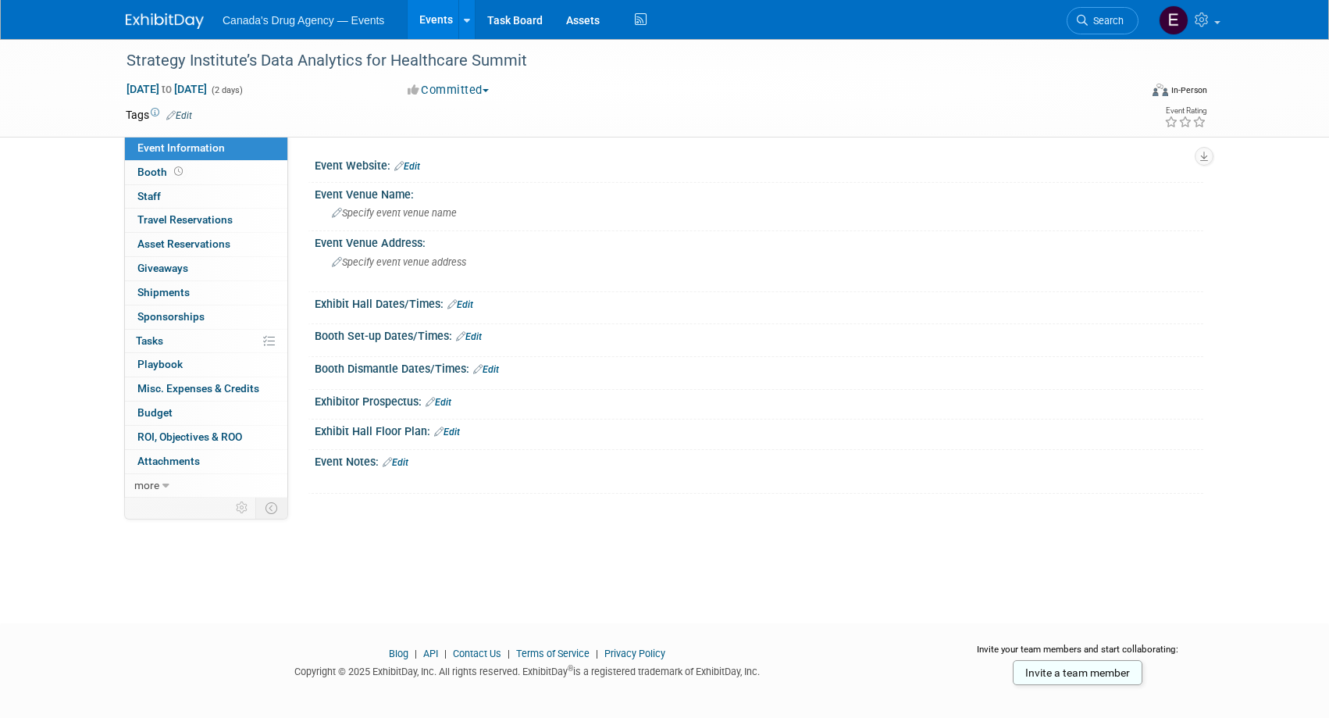
click at [420, 162] on link "Edit" at bounding box center [407, 166] width 26 height 11
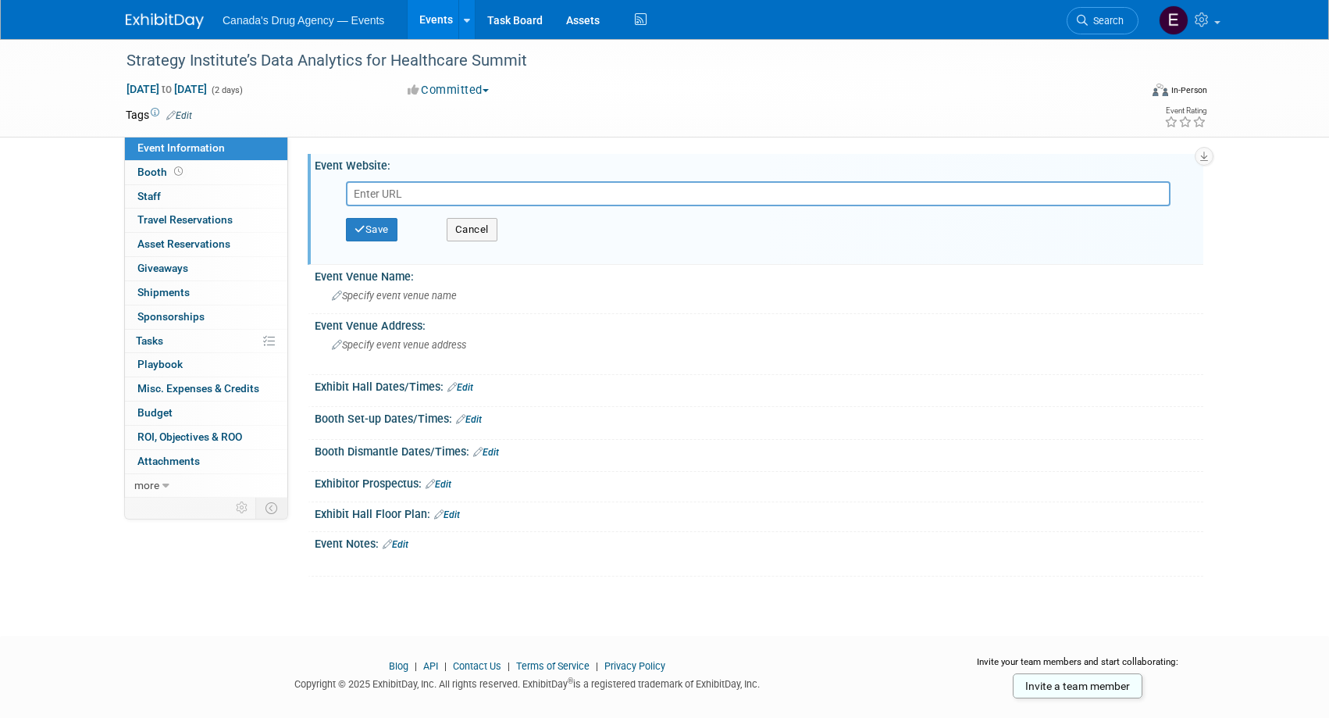
click at [427, 191] on input "text" at bounding box center [758, 193] width 824 height 25
paste input "[URL][DOMAIN_NAME]"
type input "[URL][DOMAIN_NAME]"
click at [371, 223] on button "Save" at bounding box center [372, 229] width 52 height 23
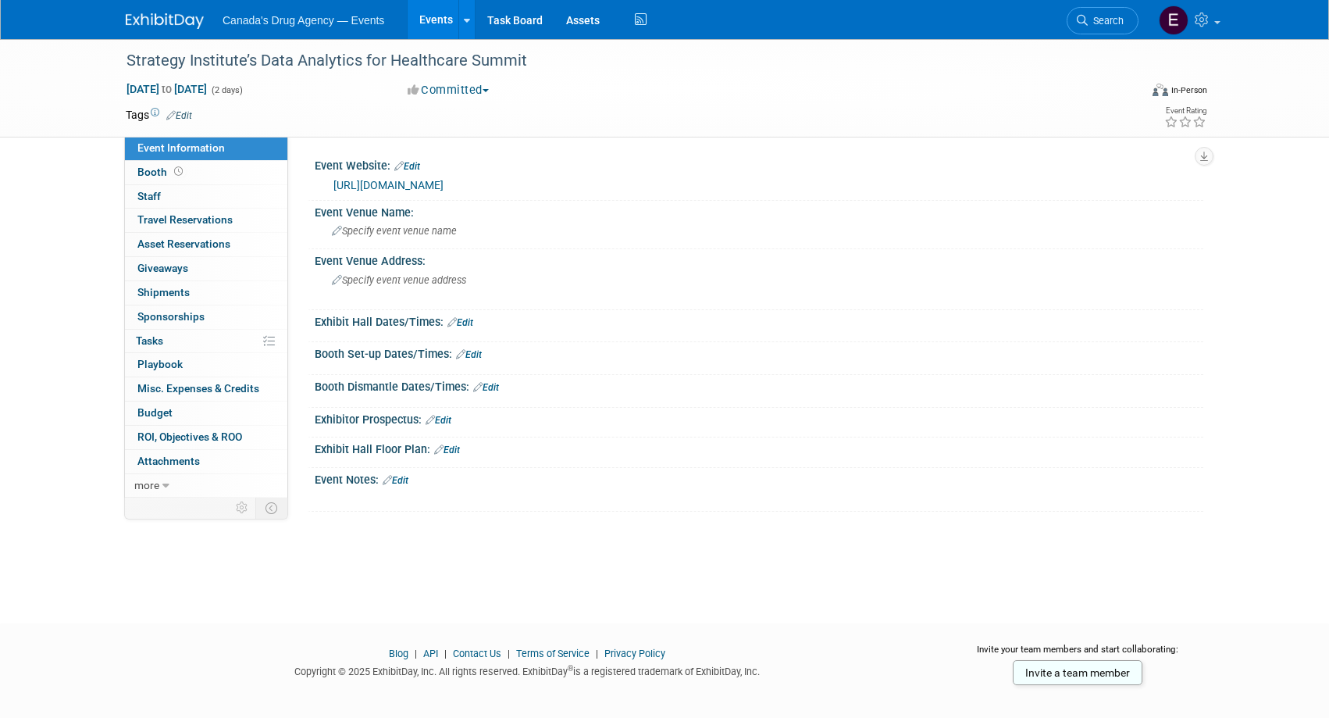
click at [294, 618] on body "Canada's Drug Agency — Events Events Add Event Bulk Upload Events Shareable Eve…" at bounding box center [664, 359] width 1329 height 718
click at [408, 480] on link "Edit" at bounding box center [396, 480] width 26 height 11
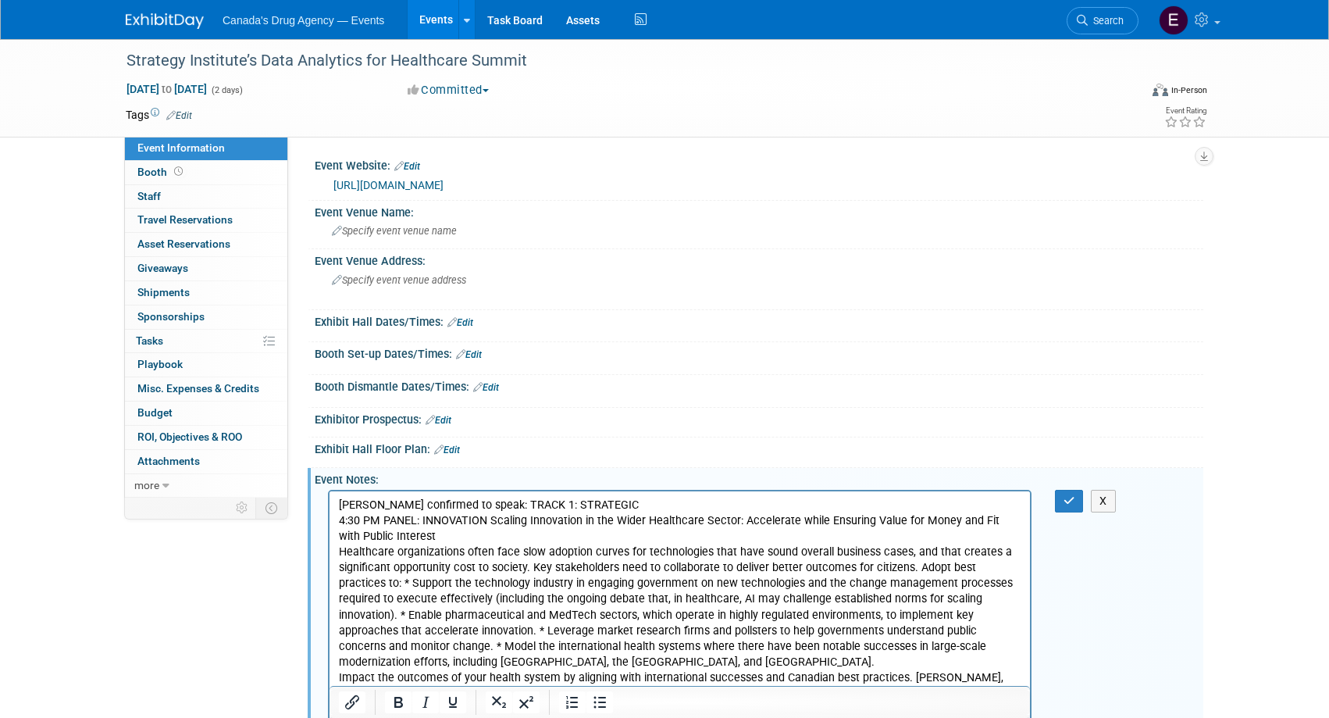
click at [413, 529] on p "Farah confirmed to speak: TRACK 1: STRATEGIC 4:30 PM PANEL: INNOVATION Scaling …" at bounding box center [680, 599] width 682 height 204
click at [589, 511] on p "Farah confirmed to speak: TRACK 1: STRATEGIC 4:30 PM PANEL: INNOVATION Scaling …" at bounding box center [680, 599] width 682 height 204
click at [471, 506] on p "Farah confirmed to speak: TRACK 1: STRATEGIC 4:30 PM PANEL: INNOVATION Scaling …" at bounding box center [680, 599] width 682 height 204
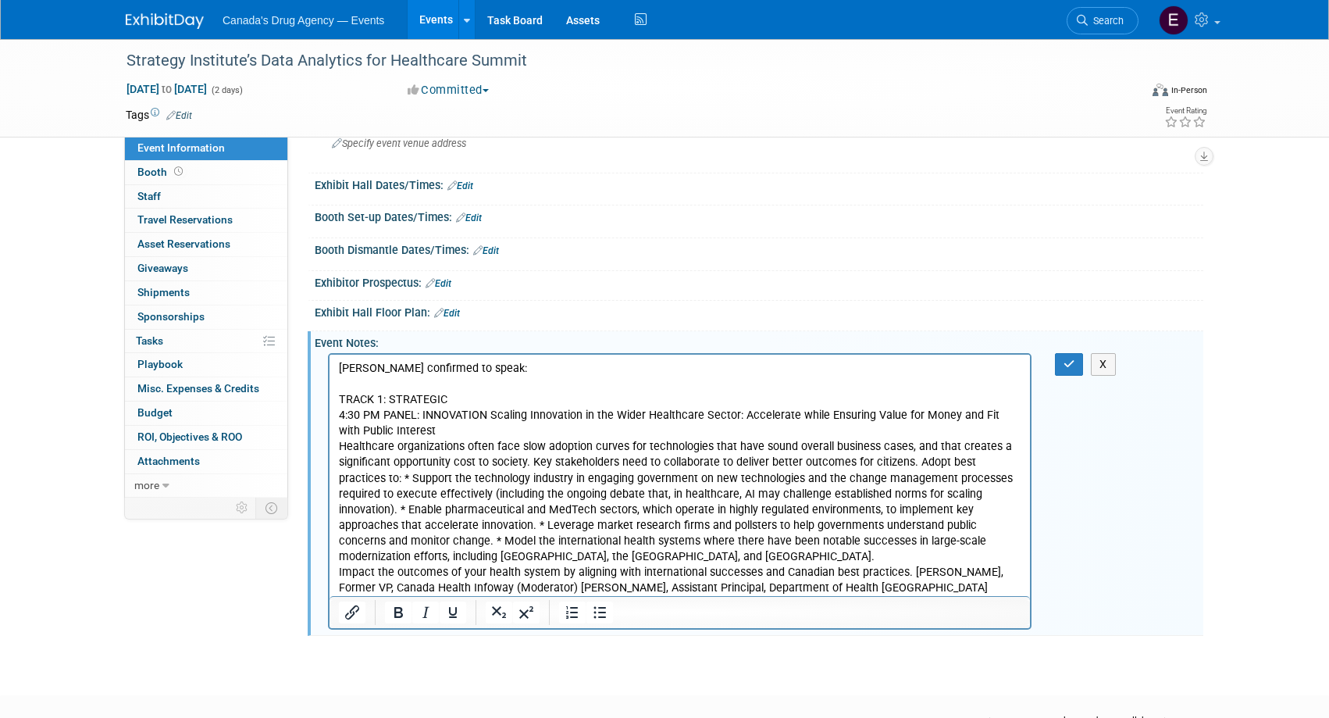
scroll to position [223, 0]
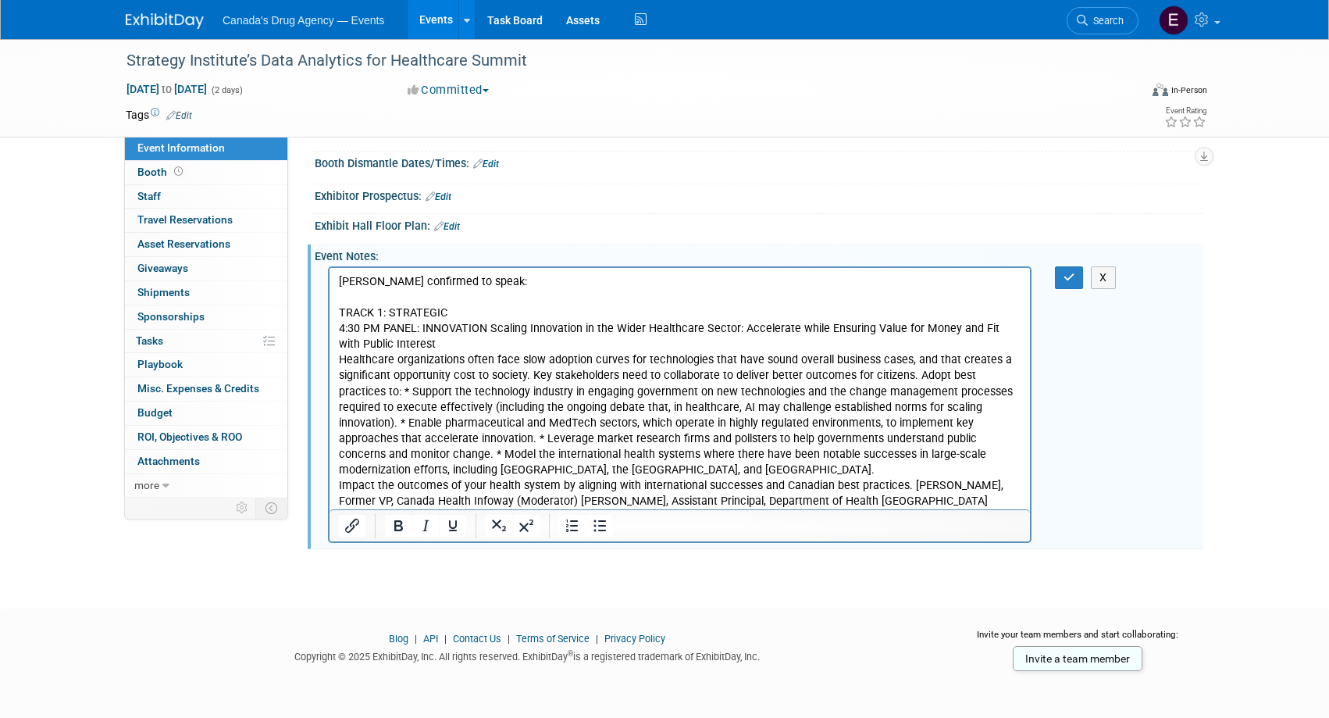
click at [451, 377] on p "TRACK 1: STRATEGIC 4:30 PM PANEL: INNOVATION Scaling Innovation in the Wider He…" at bounding box center [680, 407] width 682 height 204
click at [358, 390] on p "TRACK 1: STRATEGIC 4:30 PM PANEL: INNOVATION Scaling Innovation in the Wider He…" at bounding box center [680, 407] width 682 height 204
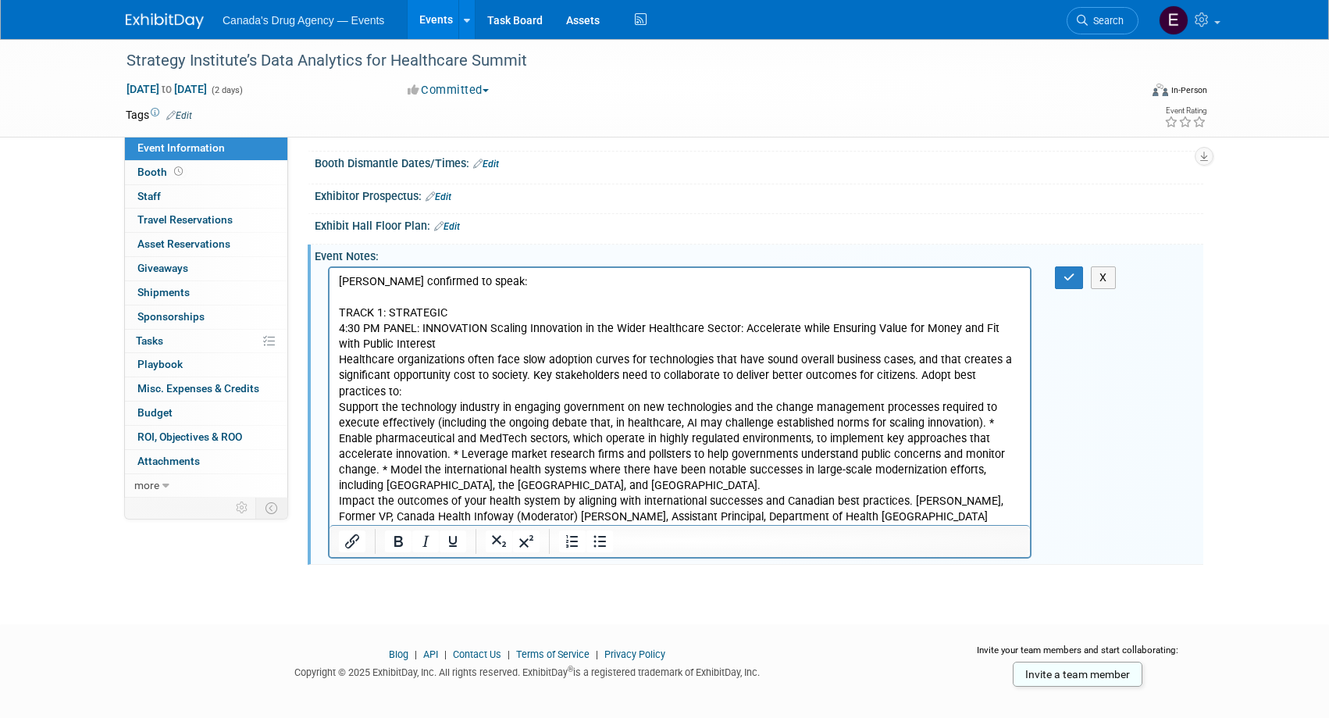
click at [404, 451] on p "Support the technology industry in engaging government on new technologies and …" at bounding box center [680, 463] width 682 height 126
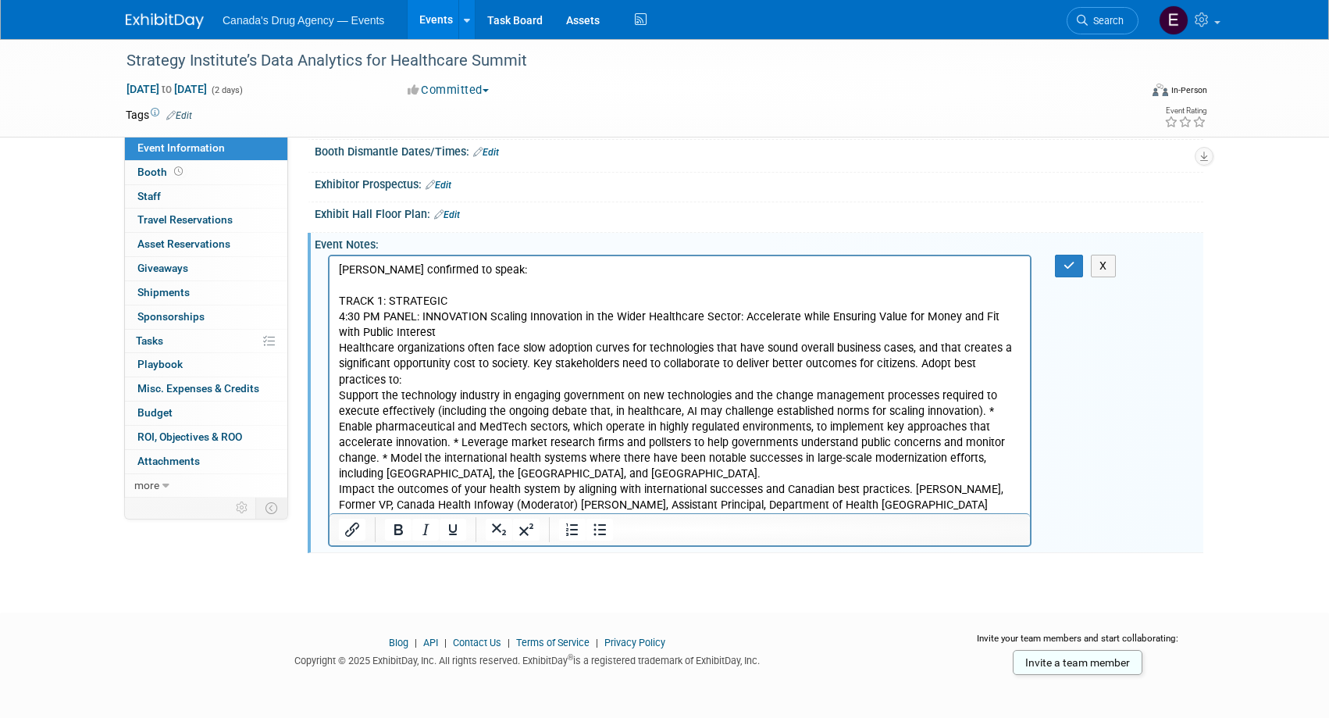
scroll to position [239, 0]
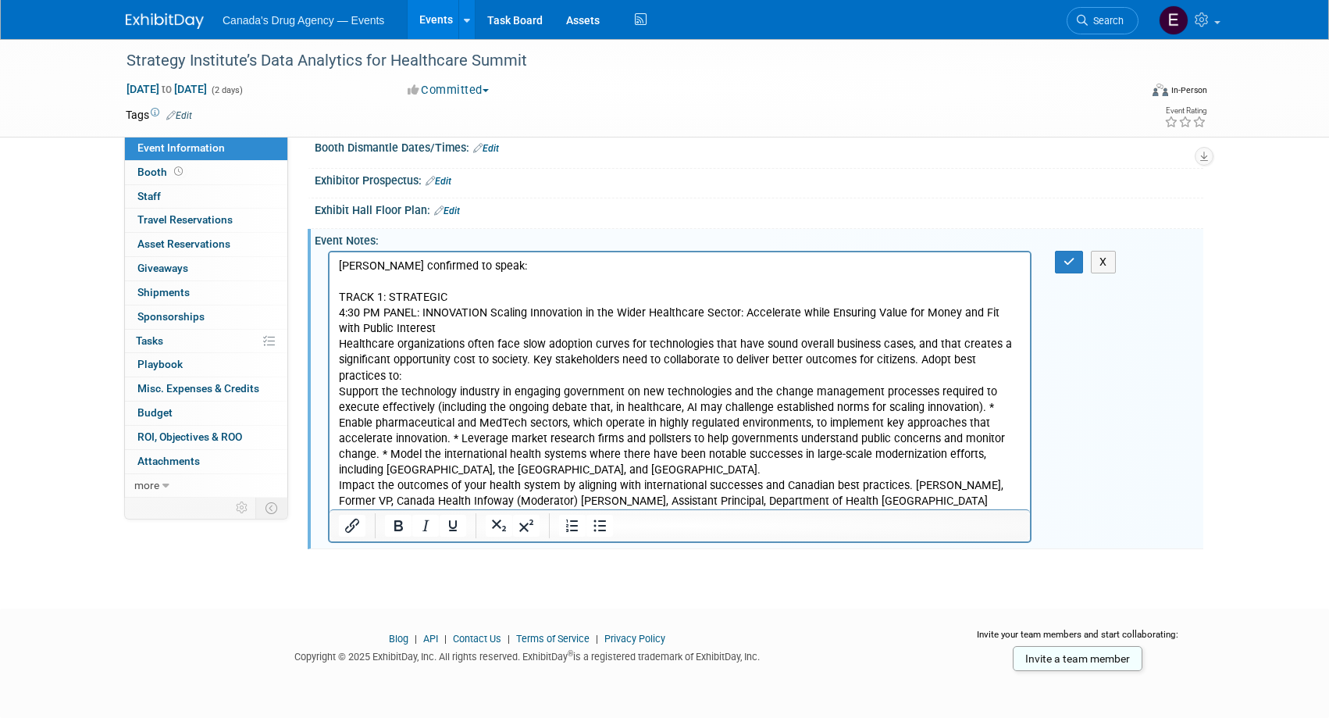
click at [326, 320] on div "X" at bounding box center [759, 395] width 888 height 297
drag, startPoint x: 415, startPoint y: 346, endPoint x: 433, endPoint y: 351, distance: 18.8
click at [416, 346] on p "TRACK 1: STRATEGIC 4:30 PM PANEL: INNOVATION Scaling Innovation in the Wider He…" at bounding box center [680, 337] width 682 height 94
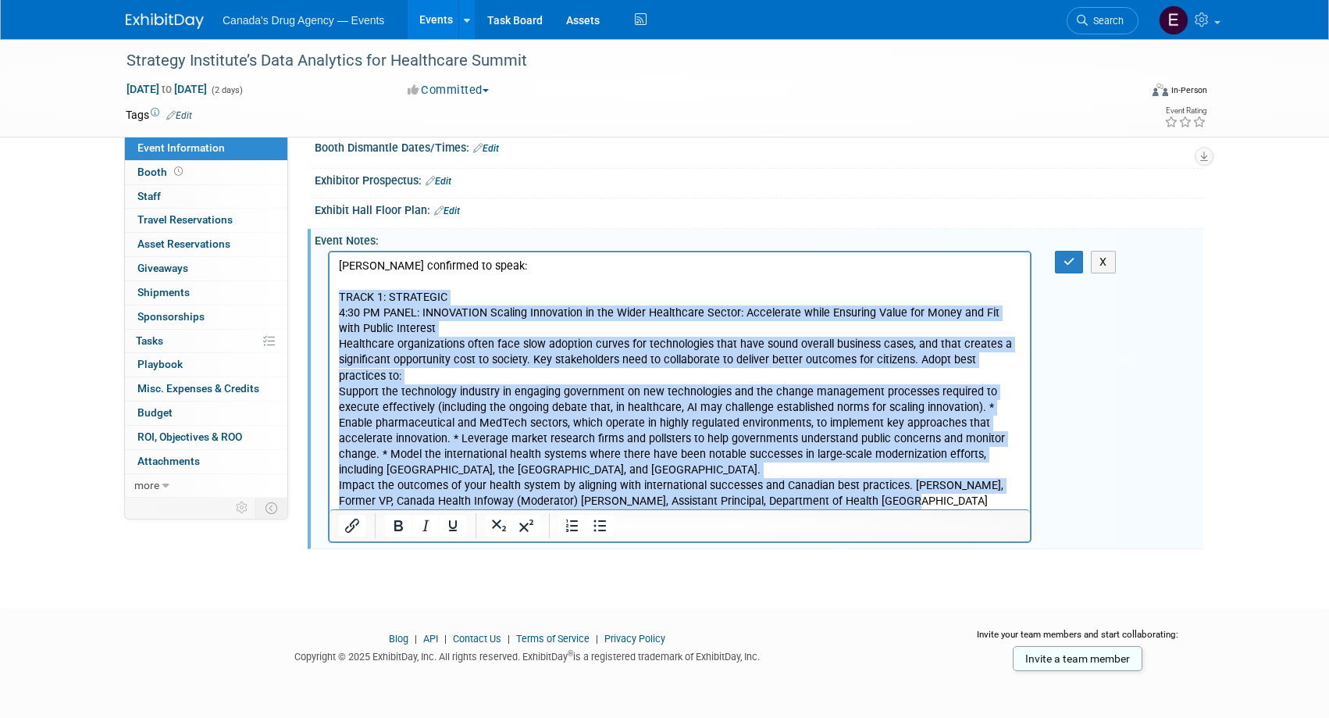
drag, startPoint x: 342, startPoint y: 297, endPoint x: 914, endPoint y: 529, distance: 617.5
click at [914, 509] on html "Farah confirmed to speak: TRACK 1: STRATEGIC 4:30 PM PANEL: INNOVATION Scaling …" at bounding box center [679, 380] width 700 height 257
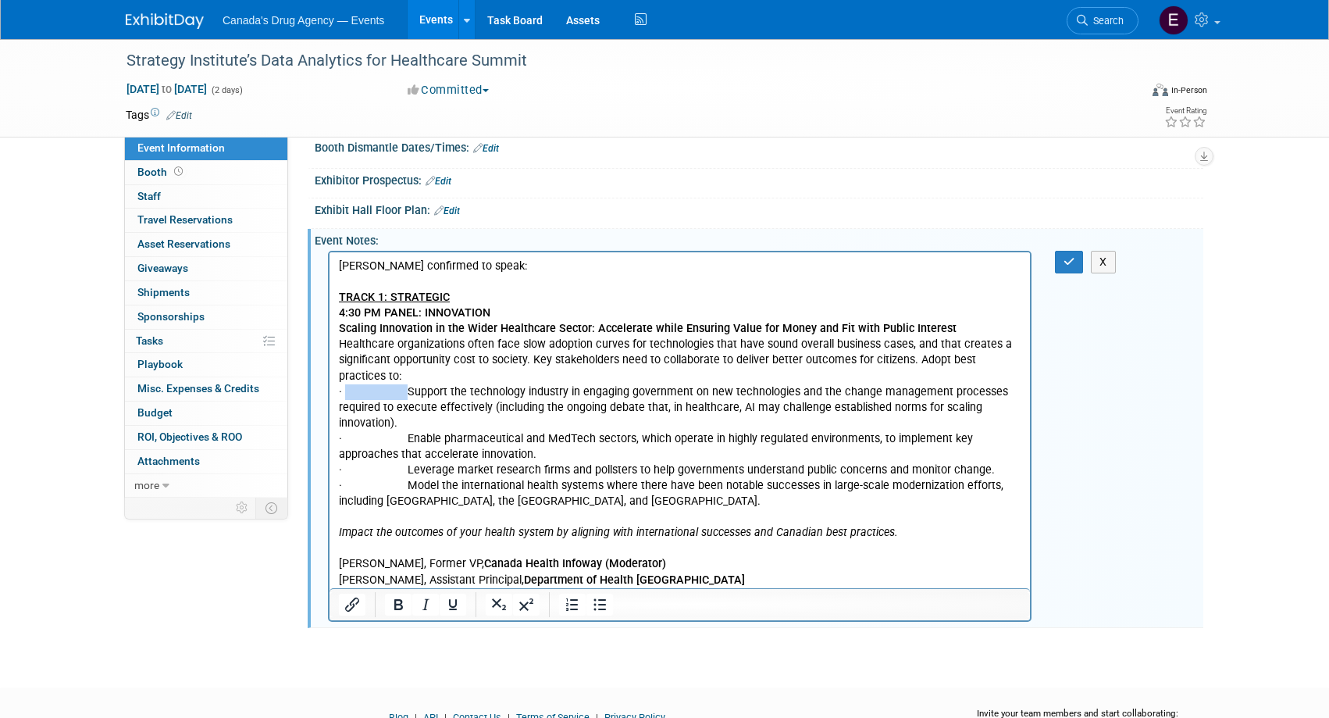
drag, startPoint x: 400, startPoint y: 388, endPoint x: 345, endPoint y: 385, distance: 54.7
click at [345, 385] on p "· Support the technology industry in engaging government on new technologies an…" at bounding box center [680, 407] width 682 height 47
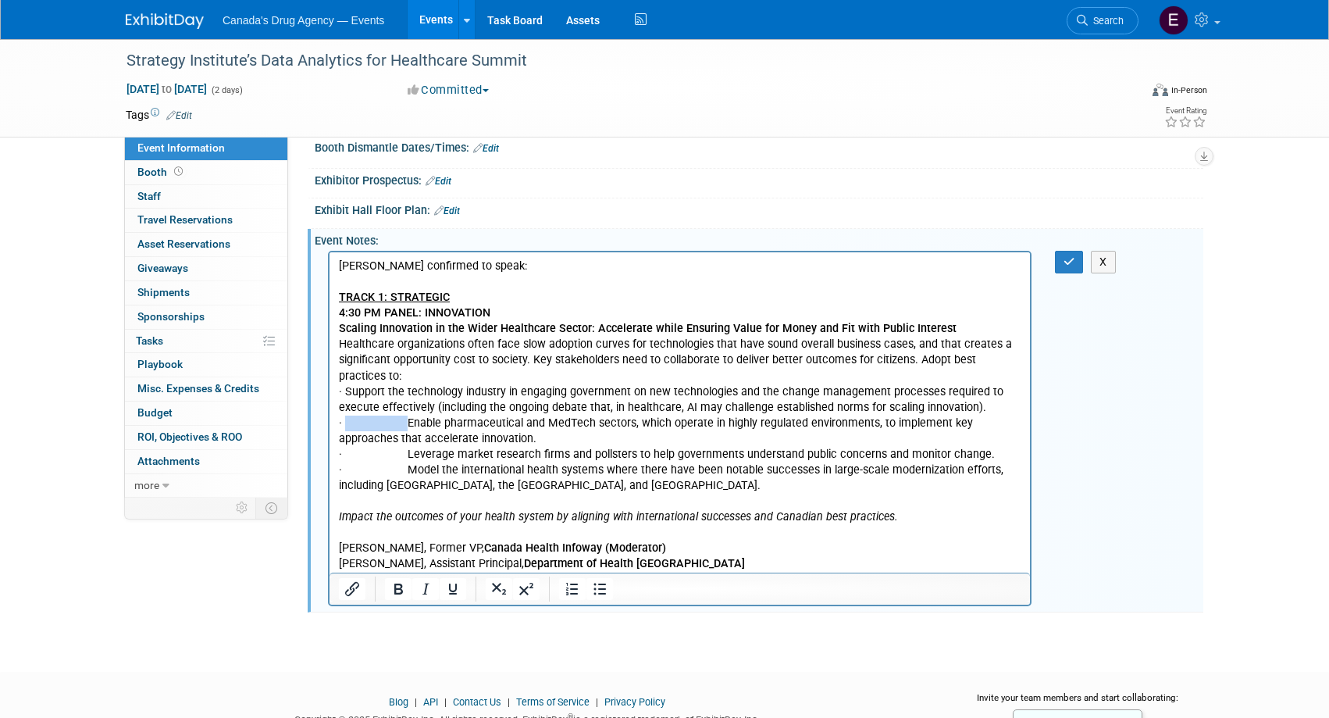
drag, startPoint x: 401, startPoint y: 424, endPoint x: 345, endPoint y: 423, distance: 55.4
click at [345, 423] on p "· Enable pharmaceutical and MedTech sectors, which operate in highly regulated …" at bounding box center [680, 430] width 682 height 31
drag, startPoint x: 400, startPoint y: 457, endPoint x: 346, endPoint y: 454, distance: 53.9
click at [346, 454] on p "· Leverage market research firms and pollsters to help governments understand p…" at bounding box center [680, 455] width 682 height 16
drag, startPoint x: 399, startPoint y: 468, endPoint x: 344, endPoint y: 468, distance: 54.7
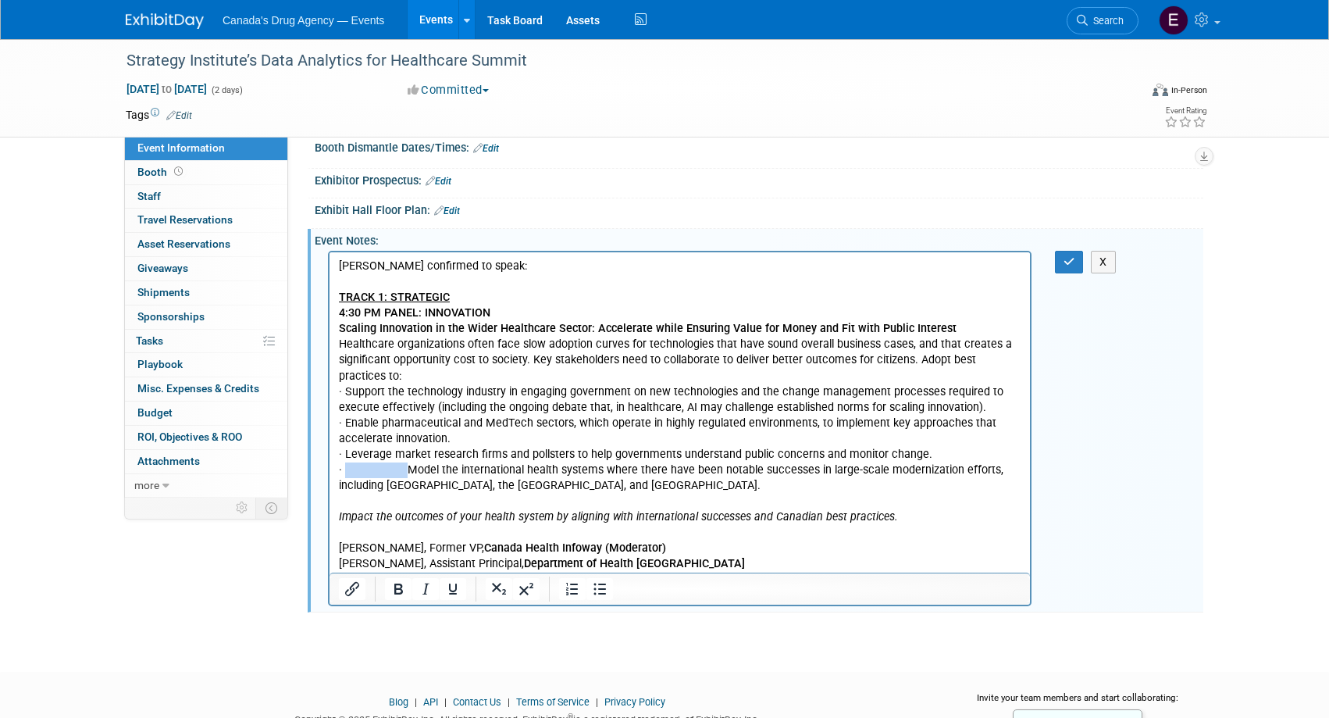
click at [344, 468] on p "· Model the international health systems where there have been notable successe…" at bounding box center [680, 477] width 682 height 31
click at [475, 533] on p "Rich Text Area. Press ALT-0 for help." at bounding box center [680, 533] width 682 height 16
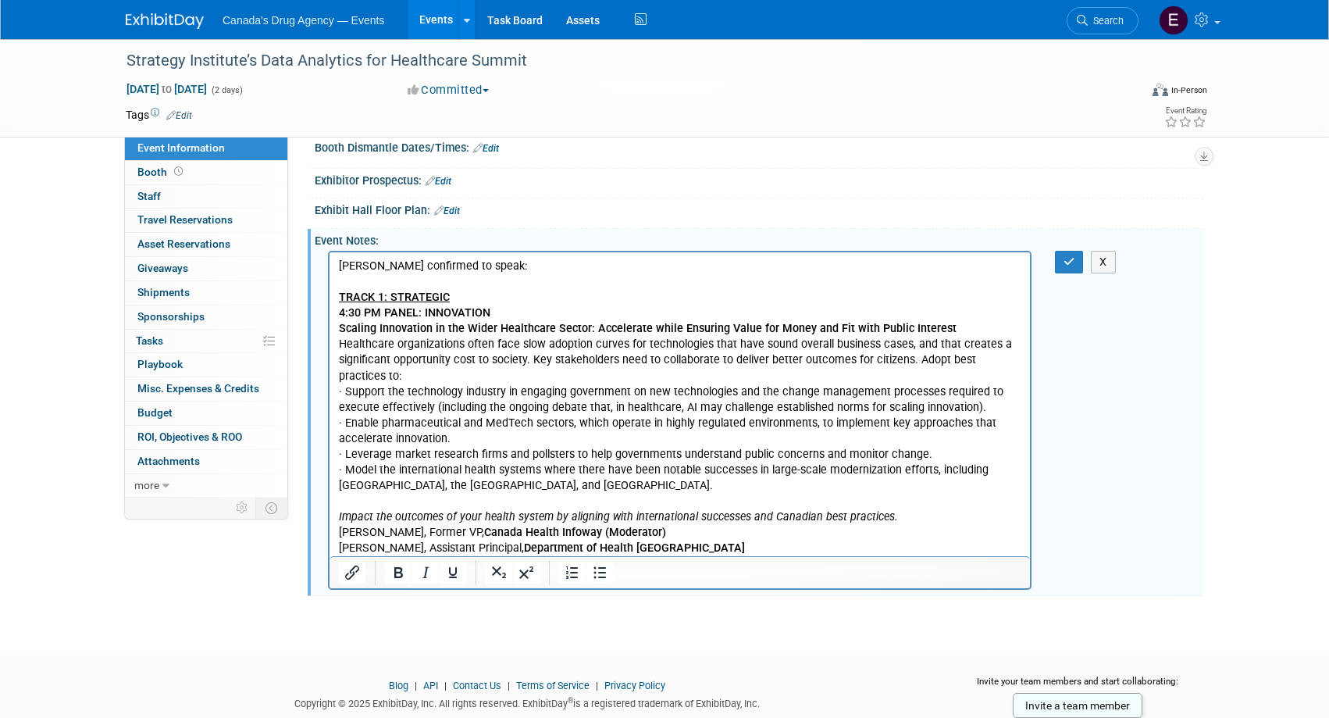
click at [481, 483] on p "· Model the international health systems where there have been notable successe…" at bounding box center [680, 477] width 682 height 31
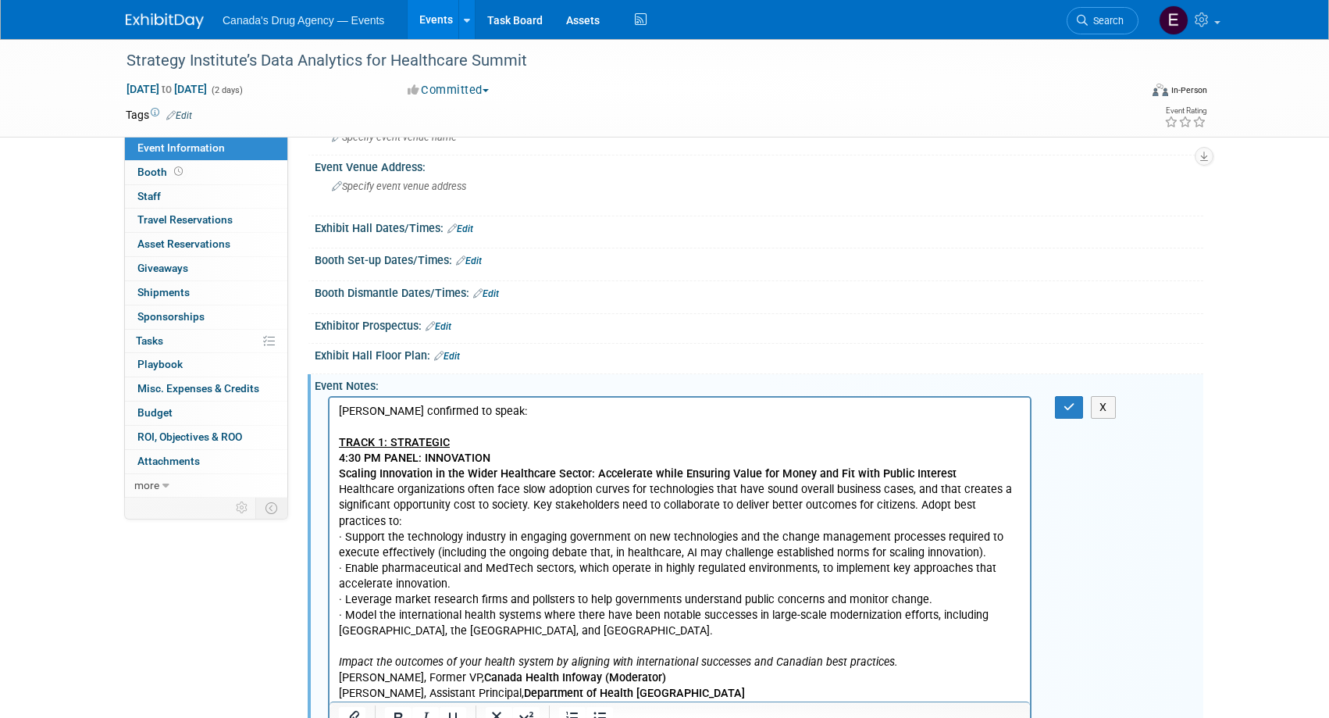
scroll to position [83, 0]
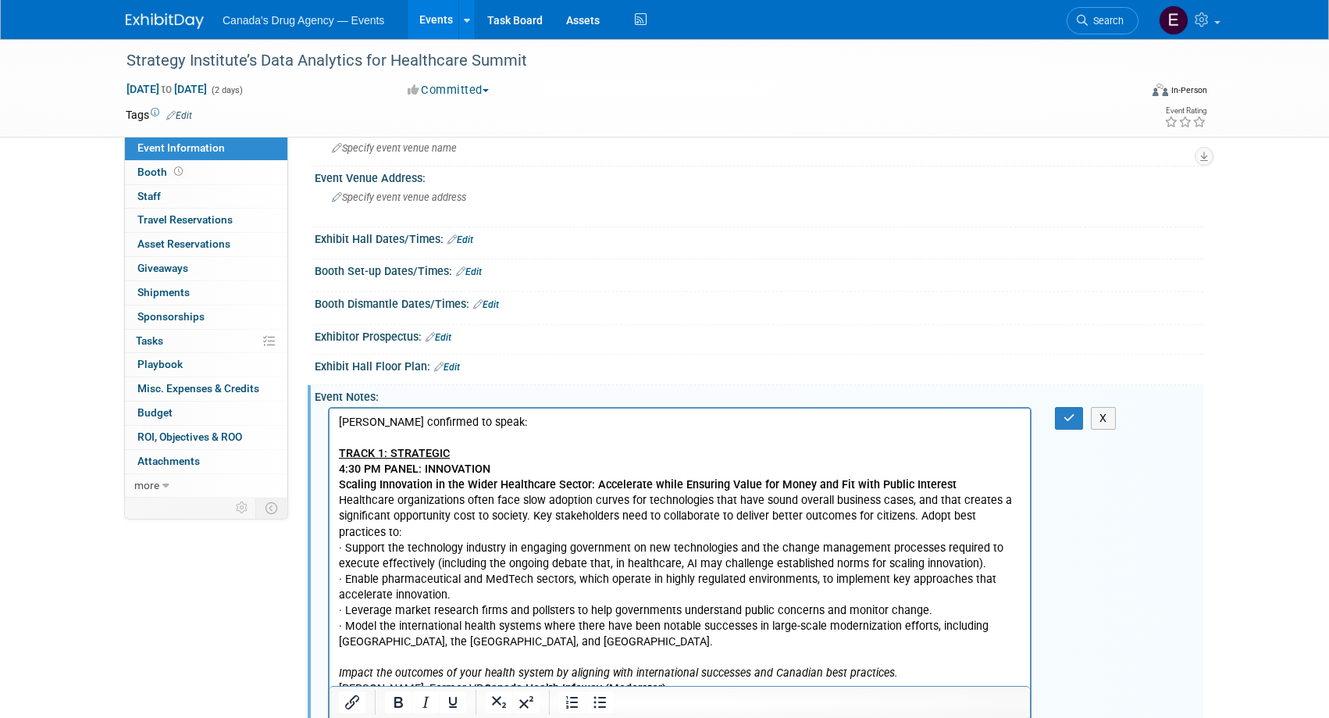
click at [562, 447] on p "TRACK 1: STRATEGIC" at bounding box center [680, 454] width 682 height 16
click at [559, 422] on p "[PERSON_NAME] confirmed to speak:" at bounding box center [680, 423] width 682 height 16
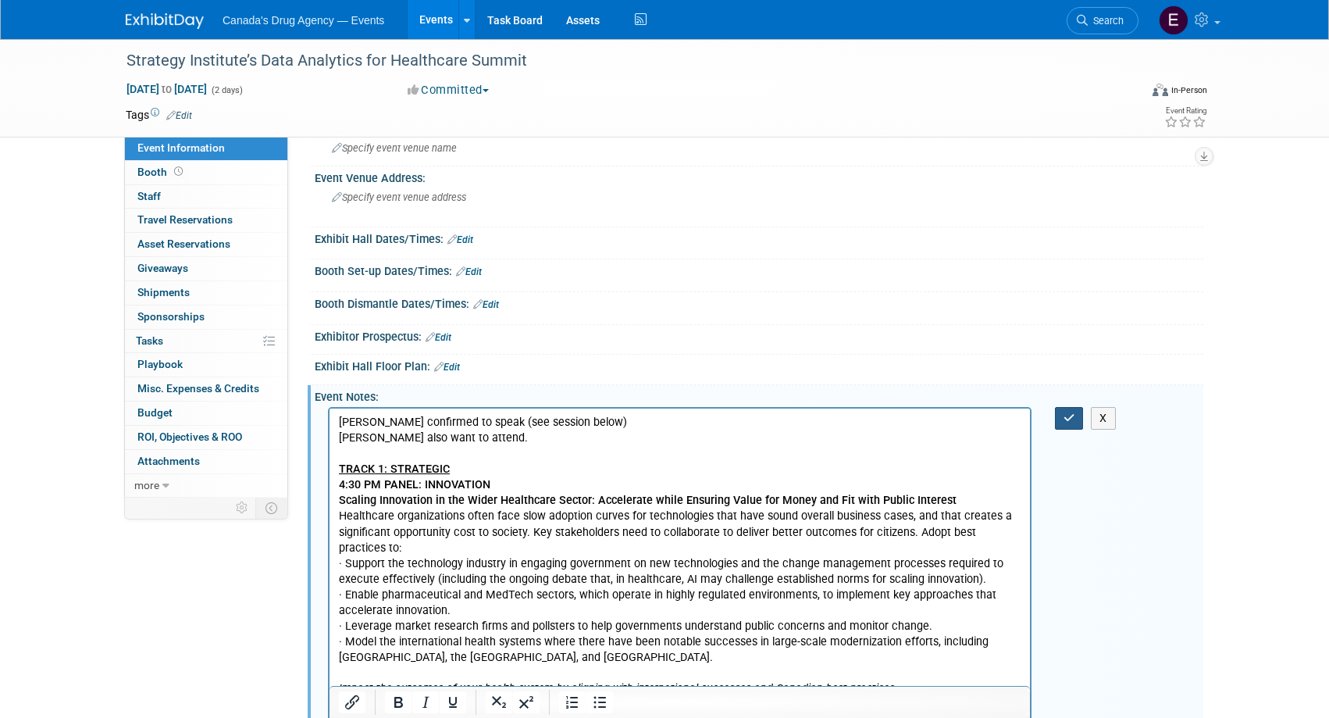
click at [1063, 422] on button "button" at bounding box center [1069, 418] width 29 height 23
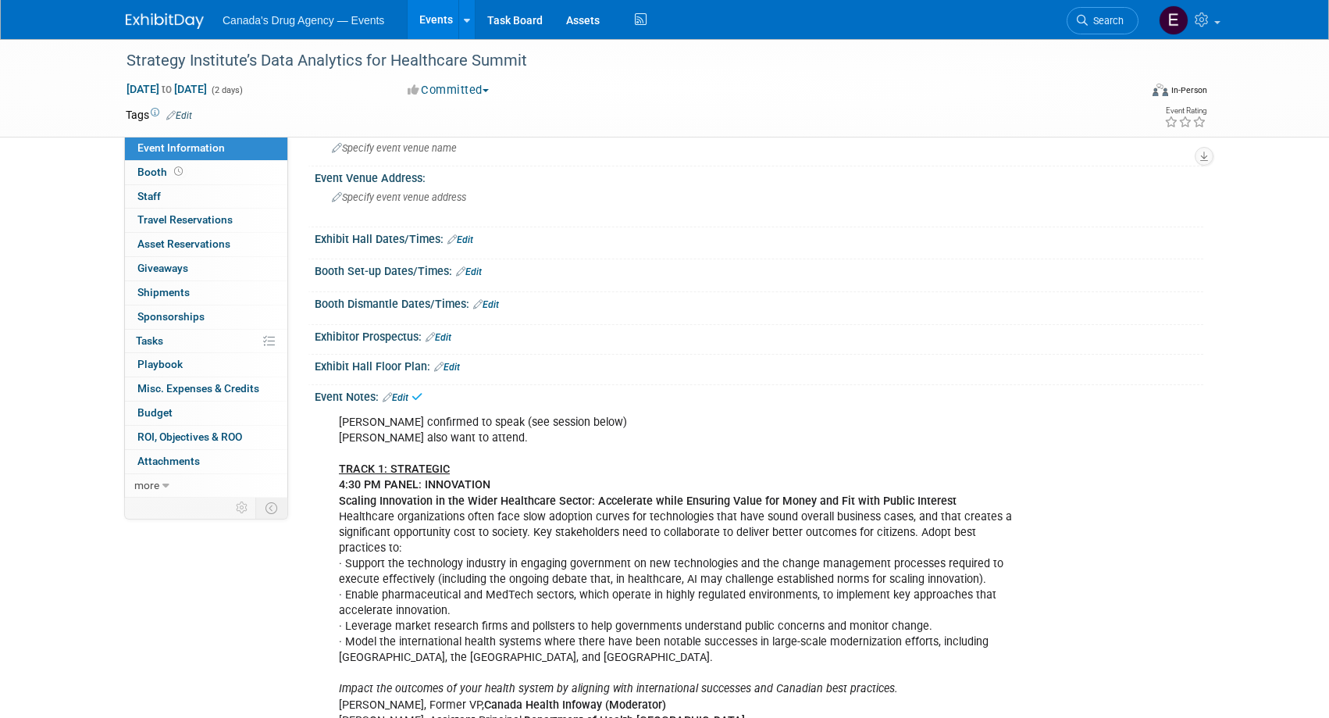
click at [636, 576] on div "[PERSON_NAME] confirmed to speak (see session below) [PERSON_NAME] also want to…" at bounding box center [679, 571] width 703 height 329
click at [340, 495] on b "Scaling Innovation in the Wider Healthcare Sector: Accelerate while Ensuring Va…" at bounding box center [648, 500] width 618 height 13
click at [402, 392] on link "Edit" at bounding box center [396, 397] width 26 height 11
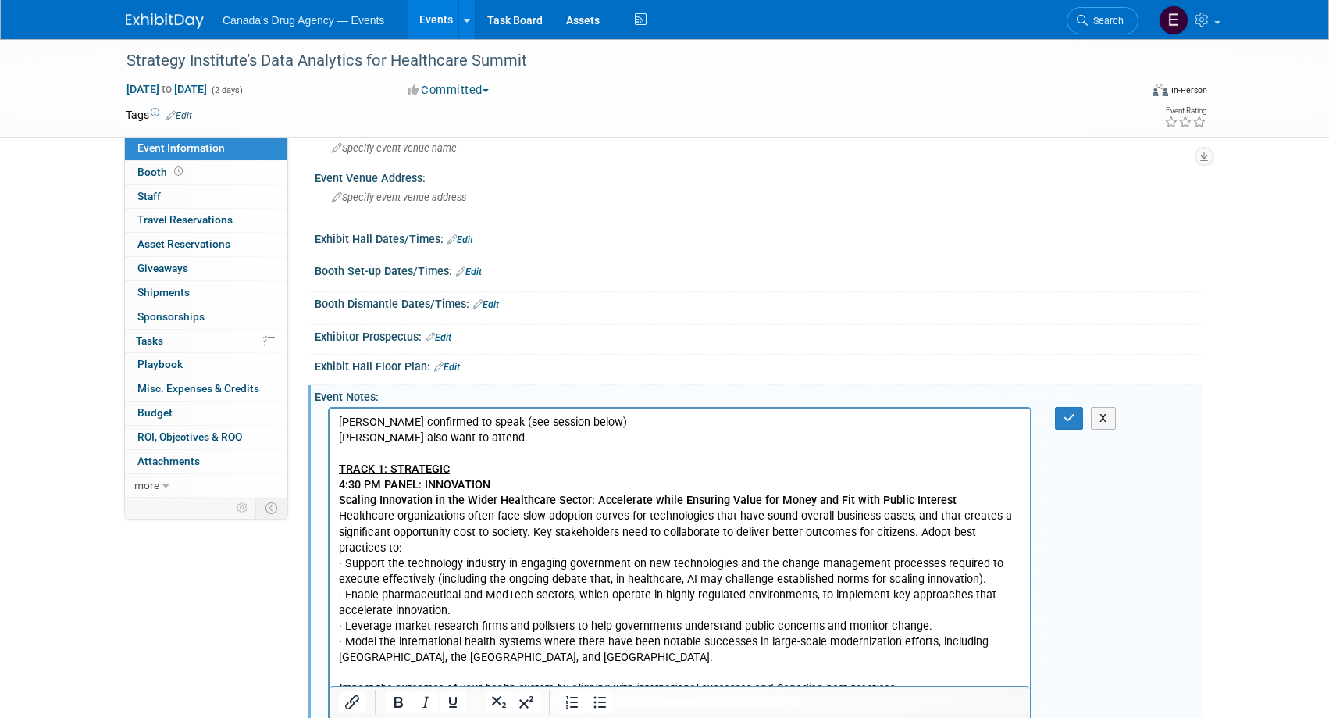
scroll to position [0, 0]
drag, startPoint x: 366, startPoint y: 424, endPoint x: 303, endPoint y: 415, distance: 63.8
click at [329, 415] on html "[PERSON_NAME] confirmed to speak (see session below) [PERSON_NAME] also want to…" at bounding box center [679, 568] width 700 height 320
click at [1076, 421] on button "button" at bounding box center [1069, 418] width 29 height 23
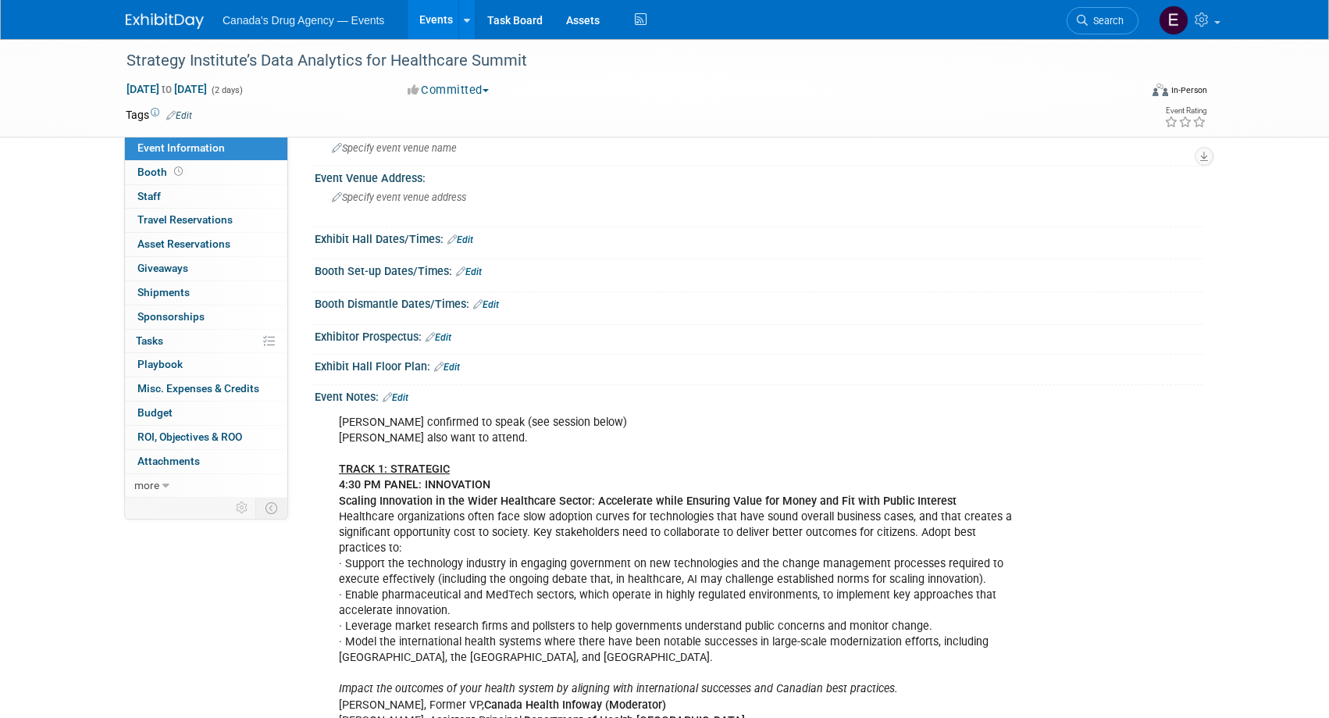
click at [121, 623] on div "Event Information Event Info Booth Booth 0 Staff 0 Staff 0 Travel Reservations …" at bounding box center [664, 349] width 1101 height 786
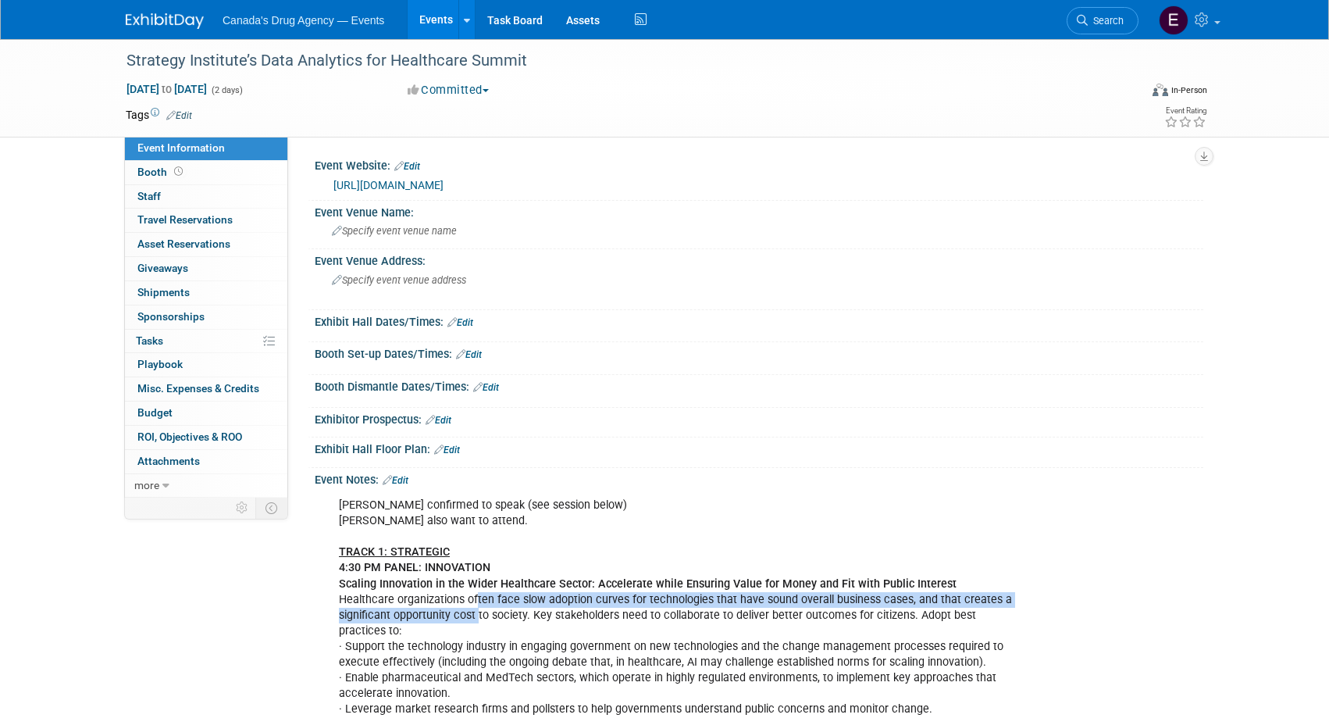
click at [478, 611] on div "[PERSON_NAME] confirmed to speak (see session below) [PERSON_NAME] also want to…" at bounding box center [679, 654] width 703 height 329
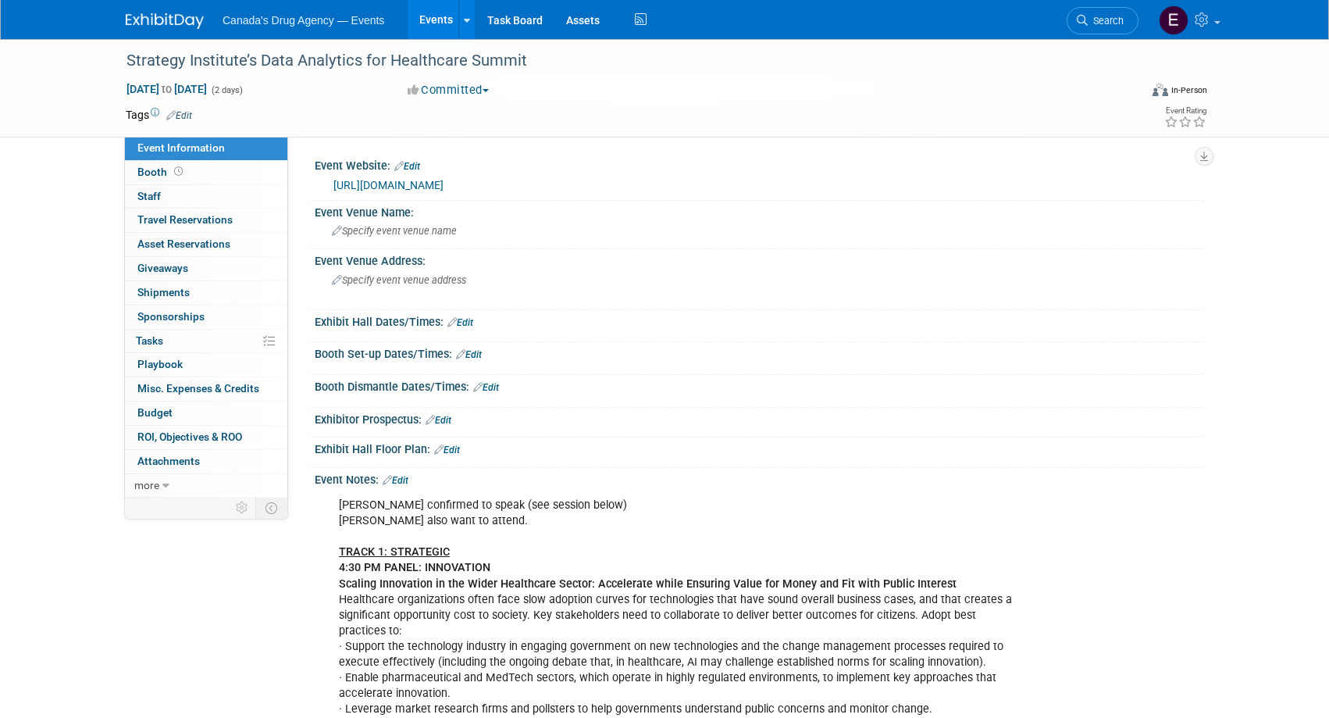
drag, startPoint x: 478, startPoint y: 611, endPoint x: 640, endPoint y: 527, distance: 183.0
click at [685, 533] on div "[PERSON_NAME] confirmed to speak (see session below) [PERSON_NAME] also want to…" at bounding box center [679, 654] width 703 height 329
click at [404, 477] on link "Edit" at bounding box center [396, 480] width 26 height 11
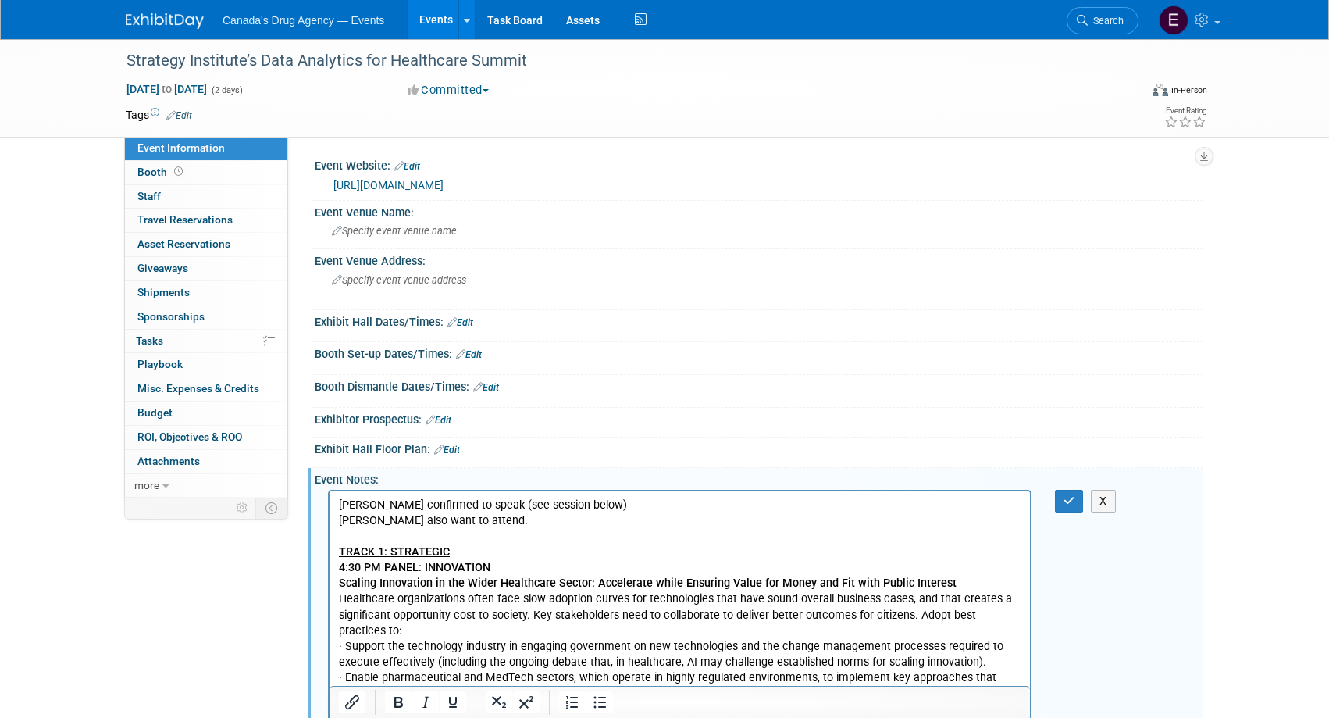
click at [369, 511] on p "[PERSON_NAME] confirmed to speak (see session below) [PERSON_NAME] also want to…" at bounding box center [680, 654] width 682 height 314
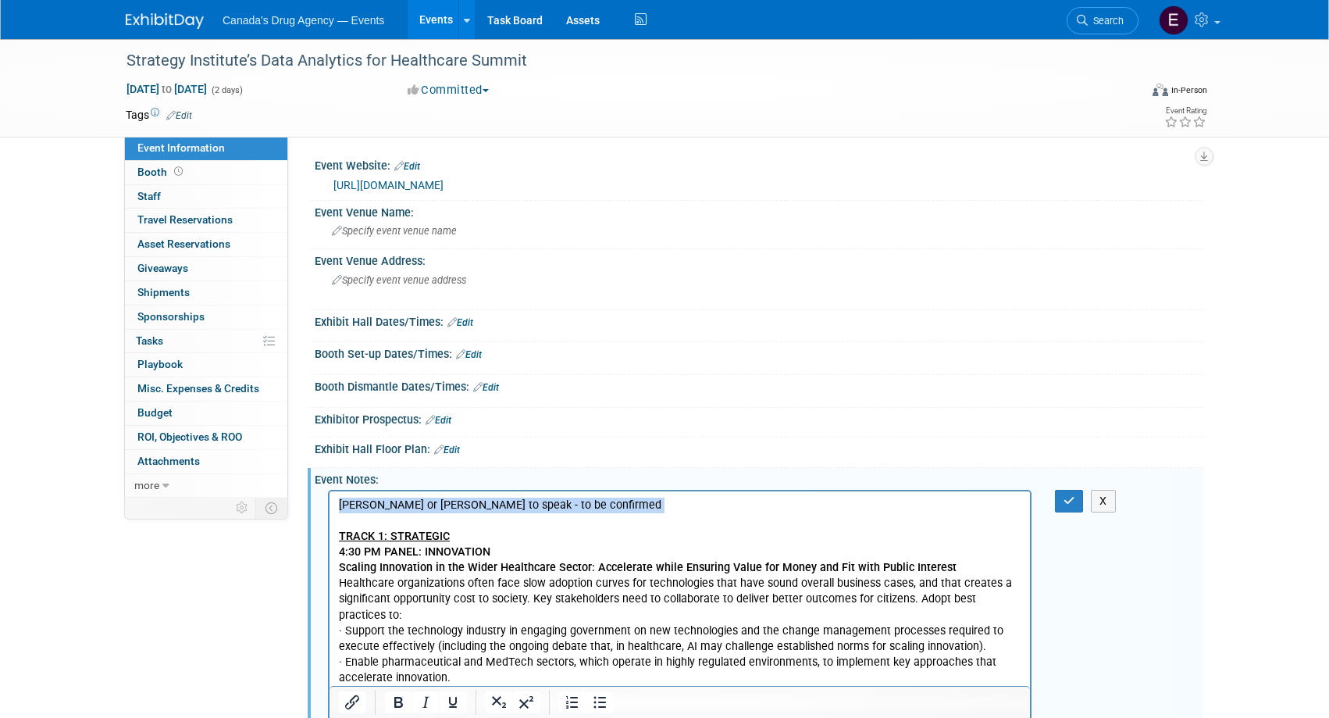
drag, startPoint x: 440, startPoint y: 511, endPoint x: 649, endPoint y: 1001, distance: 532.8
click at [329, 510] on html "[PERSON_NAME] or [PERSON_NAME] to speak - to be confirmed TRACK 1: STRATEGIC 4:…" at bounding box center [679, 643] width 700 height 304
copy p "[PERSON_NAME] or [PERSON_NAME] to speak - to be confirmed"
click at [1056, 510] on button "button" at bounding box center [1069, 501] width 29 height 23
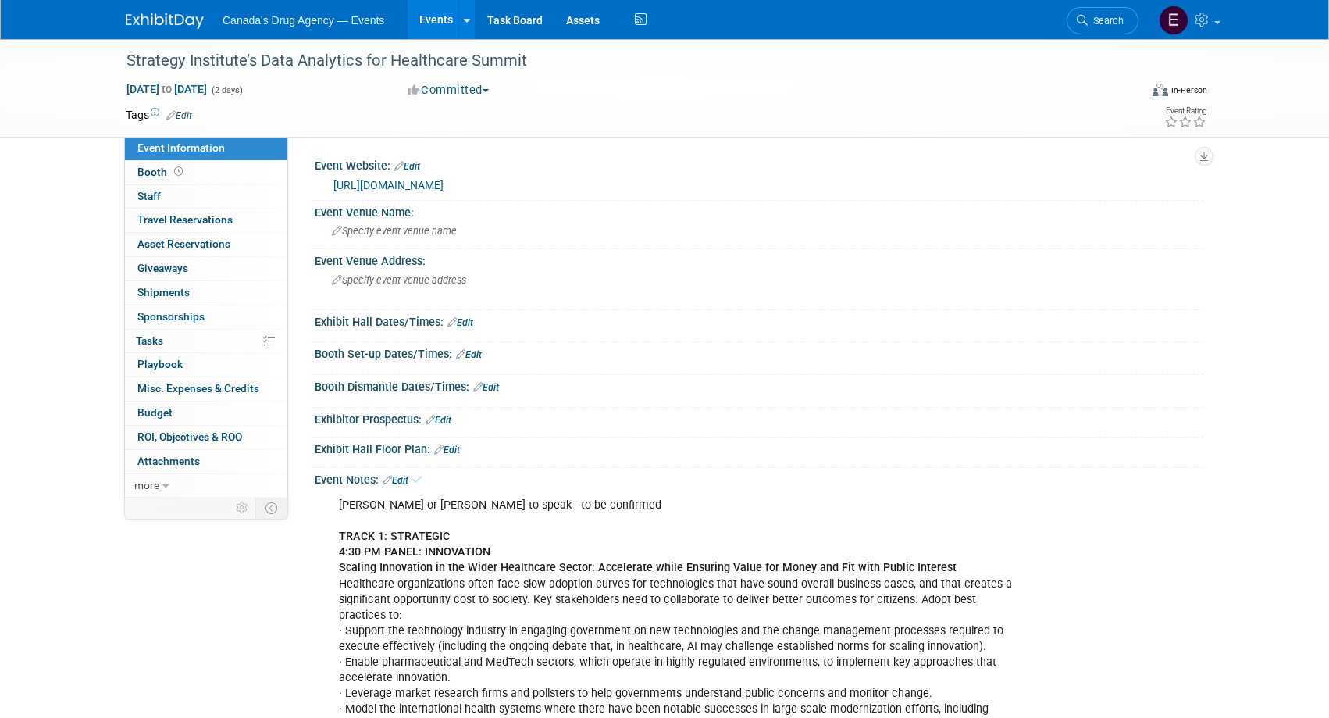
click at [1063, 504] on div "[PERSON_NAME] or [PERSON_NAME] to speak - to be confirmed TRACK 1: STRATEGIC 4:…" at bounding box center [759, 645] width 888 height 319
drag, startPoint x: 279, startPoint y: 594, endPoint x: 352, endPoint y: 569, distance: 77.5
click at [279, 594] on div "Event Information Event Info Booth Booth 0 Staff 0 Staff 0 Travel Reservations …" at bounding box center [664, 424] width 1101 height 771
drag, startPoint x: 471, startPoint y: 525, endPoint x: 401, endPoint y: 486, distance: 80.0
click at [462, 525] on div "[PERSON_NAME] or [PERSON_NAME] to speak - to be confirmed TRACK 1: STRATEGIC 4:…" at bounding box center [679, 646] width 703 height 313
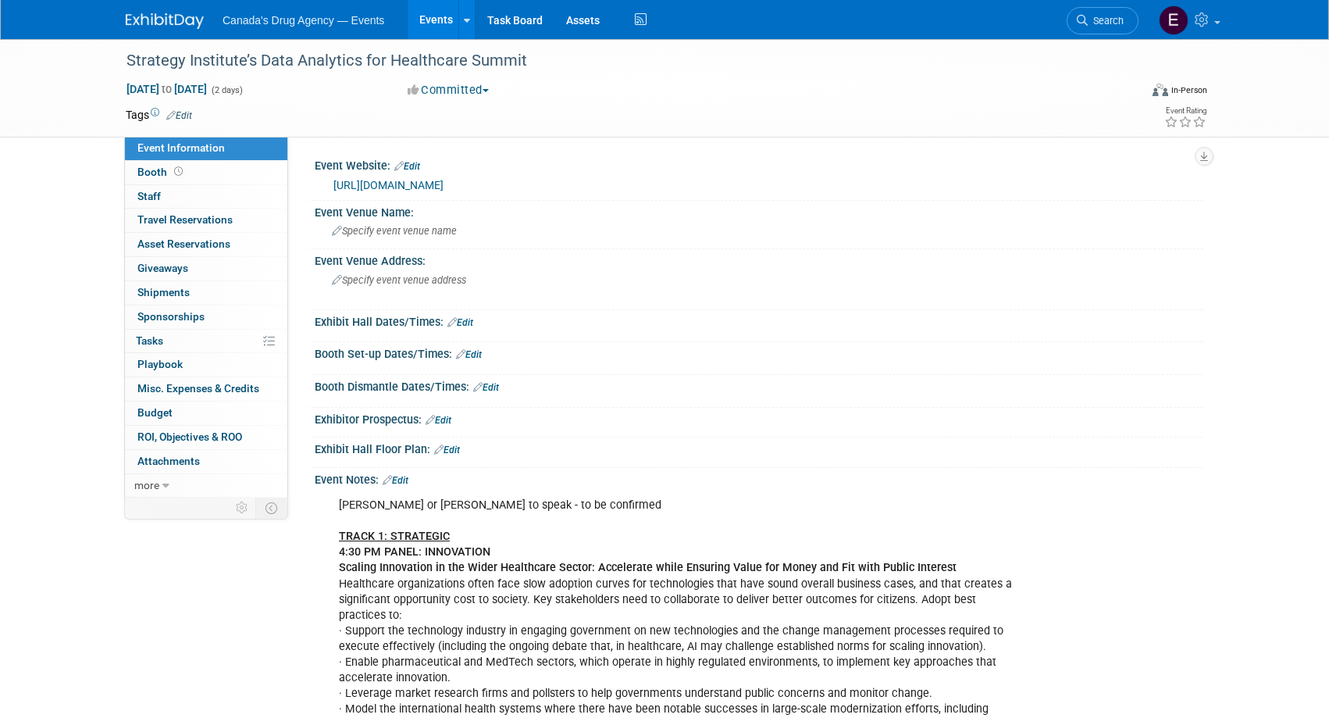
click at [401, 479] on link "Edit" at bounding box center [396, 480] width 26 height 11
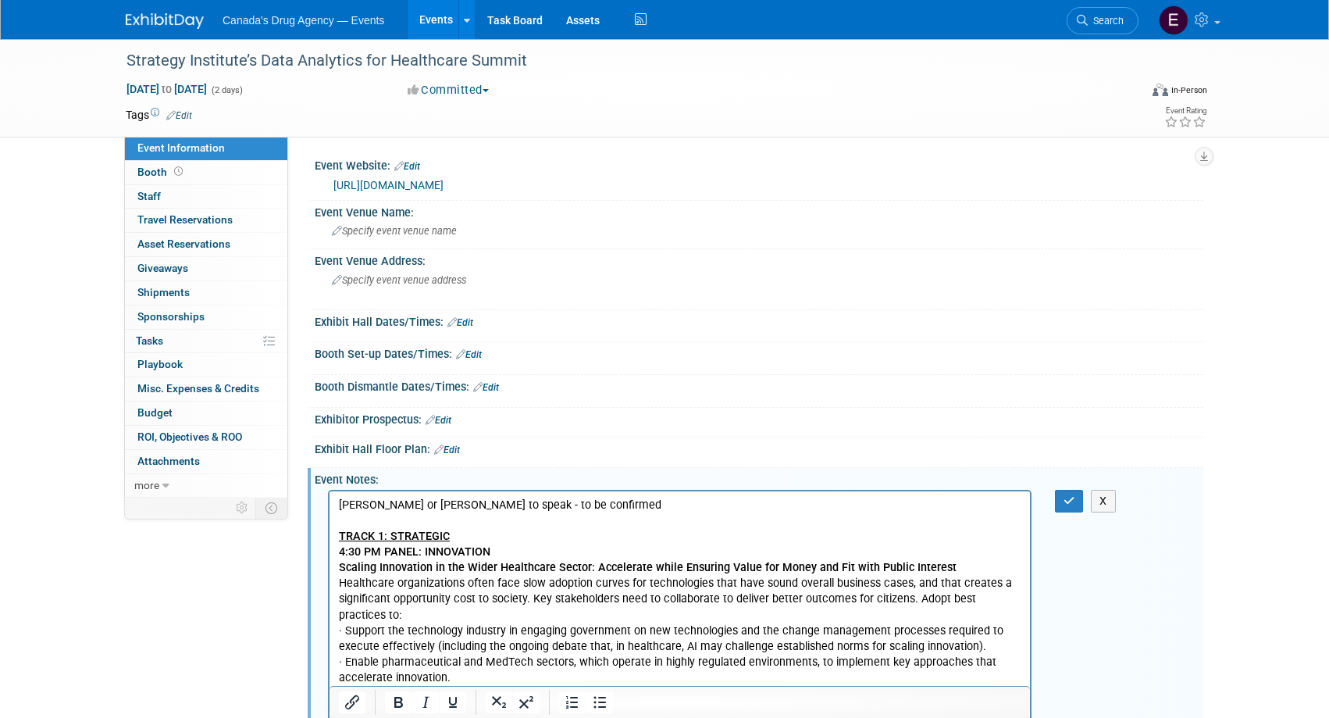
click at [364, 504] on p "[PERSON_NAME] or [PERSON_NAME] to speak - to be confirmed TRACK 1: STRATEGIC 4:…" at bounding box center [680, 645] width 682 height 297
drag, startPoint x: 369, startPoint y: 504, endPoint x: 628, endPoint y: 496, distance: 259.4
click at [630, 501] on p "[PERSON_NAME] or [PERSON_NAME] to speak - to be confirmed TRACK 1: STRATEGIC 4:…" at bounding box center [680, 645] width 682 height 297
click at [1077, 500] on button "button" at bounding box center [1069, 501] width 29 height 23
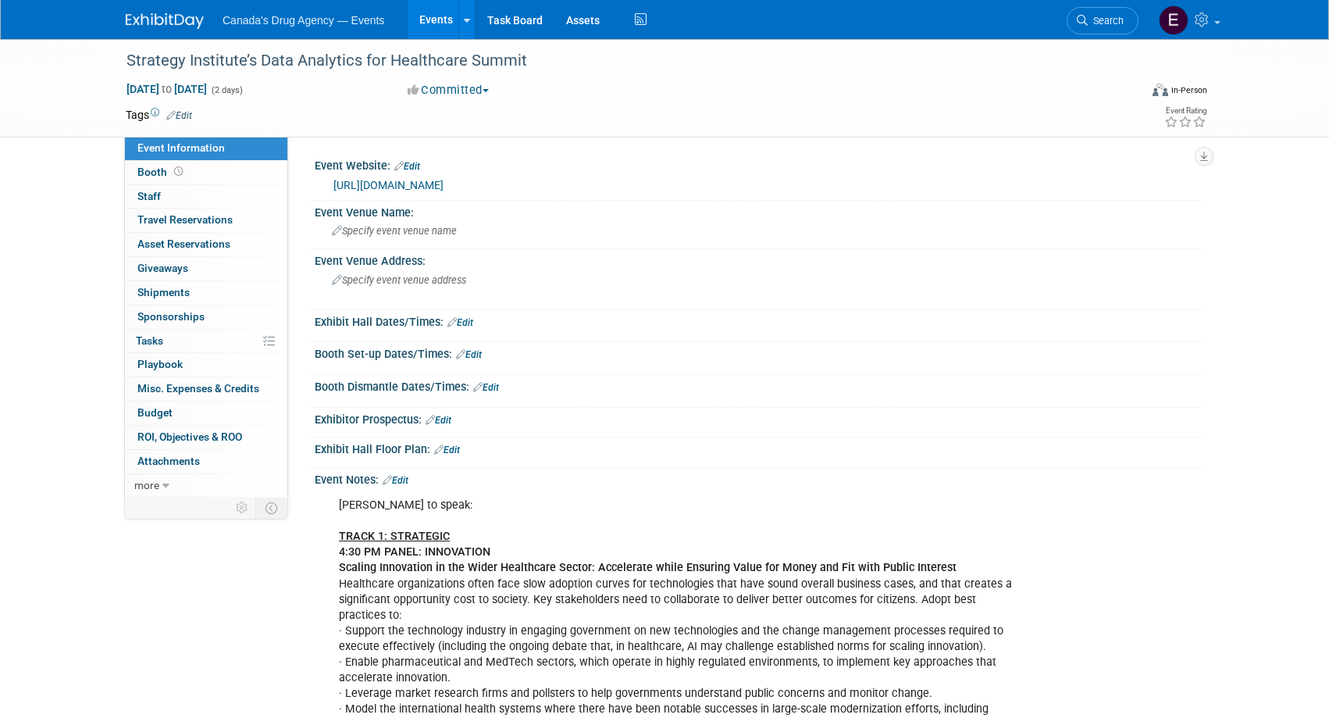
drag, startPoint x: 176, startPoint y: 603, endPoint x: 188, endPoint y: 613, distance: 15.5
click at [179, 605] on div "Event Information Event Info Booth Booth 0 Staff 0 Staff 0 Travel Reservations …" at bounding box center [664, 424] width 1101 height 771
click at [140, 566] on div "Event Information Event Info Booth Booth 0 Staff 0 Staff 0 Travel Reservations …" at bounding box center [664, 424] width 1101 height 771
click at [485, 621] on div "[PERSON_NAME] to speak: TRACK 1: STRATEGIC 4:30 PM PANEL: INNOVATION Scaling In…" at bounding box center [679, 646] width 703 height 313
click at [123, 645] on div "Event Information Event Info Booth Booth 0 Staff 0 Staff 0 Travel Reservations …" at bounding box center [664, 424] width 1101 height 771
